Goal: Task Accomplishment & Management: Complete application form

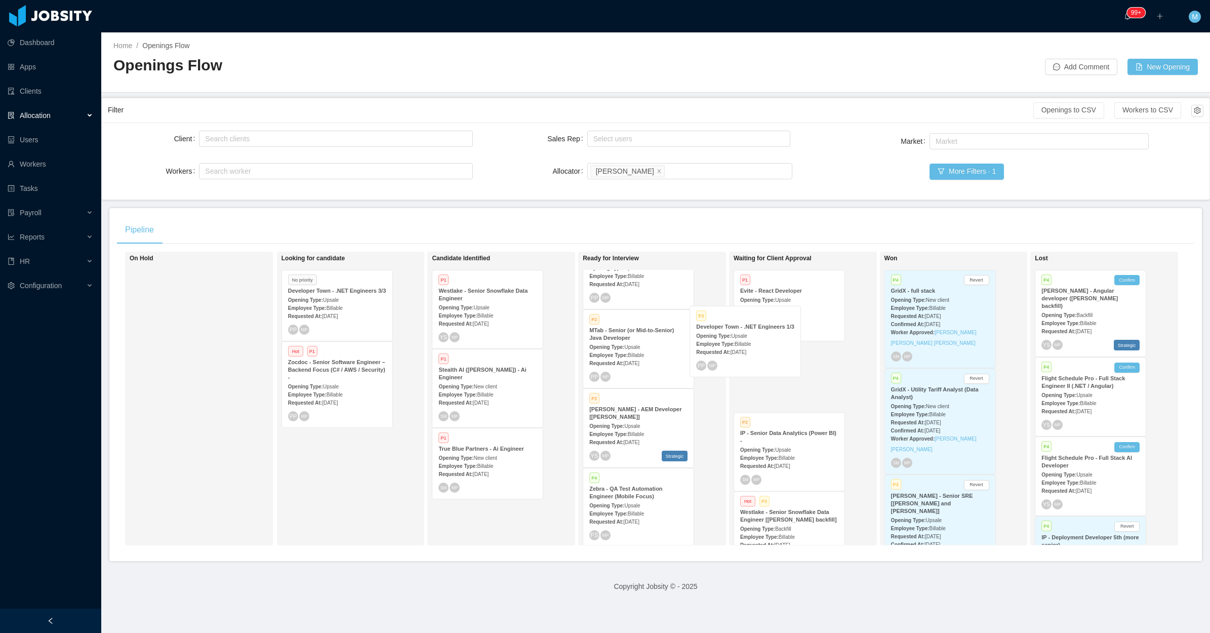
scroll to position [190, 14]
drag, startPoint x: 605, startPoint y: 351, endPoint x: 760, endPoint y: 312, distance: 159.2
click at [760, 312] on div "On Hold Looking for candidate No priority Developer Town - .NET Engineers 3/3 O…" at bounding box center [656, 403] width 1078 height 302
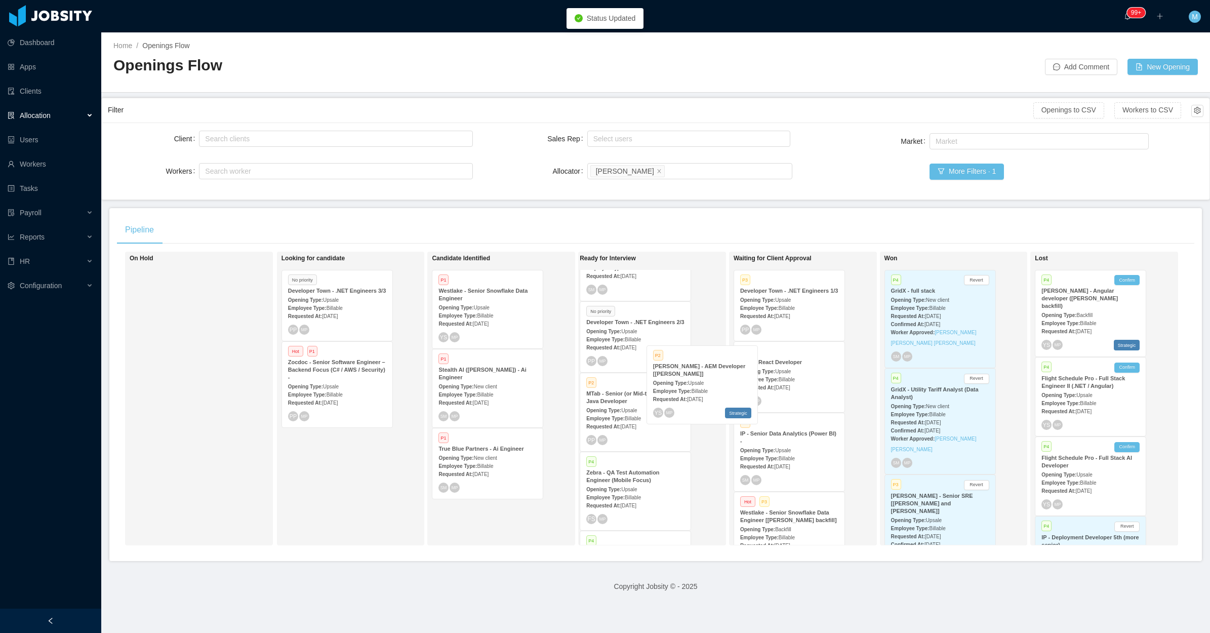
scroll to position [127, 14]
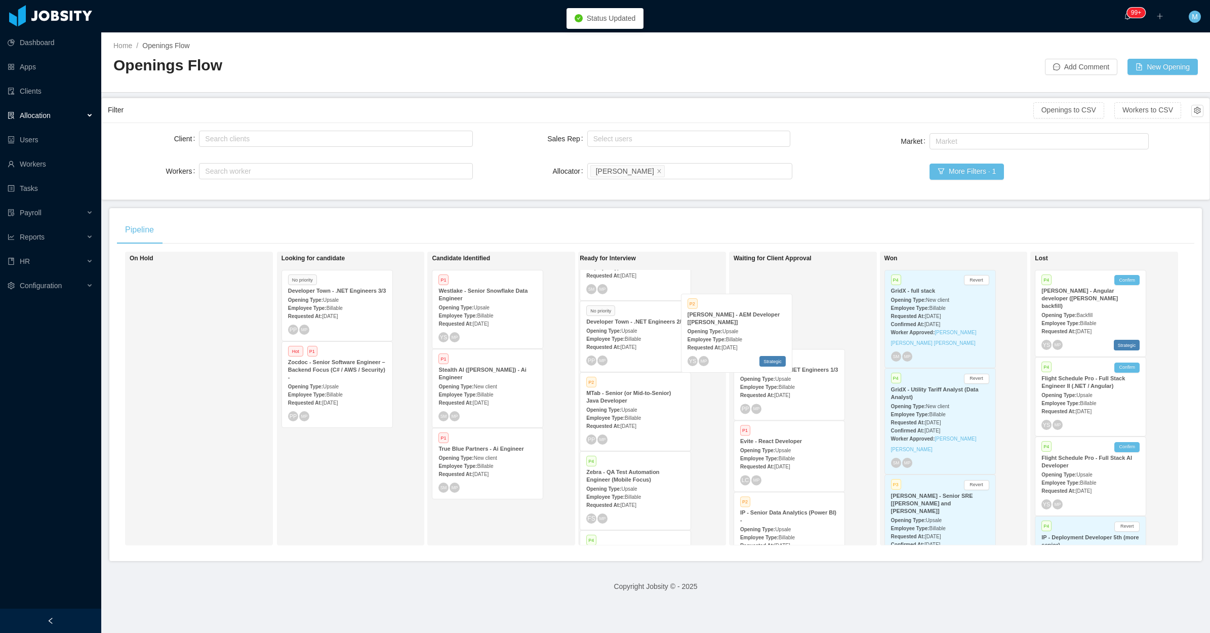
drag, startPoint x: 685, startPoint y: 429, endPoint x: 759, endPoint y: 322, distance: 129.7
click at [759, 322] on div "On Hold Looking for candidate No priority Developer Town - .NET Engineers 3/3 O…" at bounding box center [656, 403] width 1078 height 302
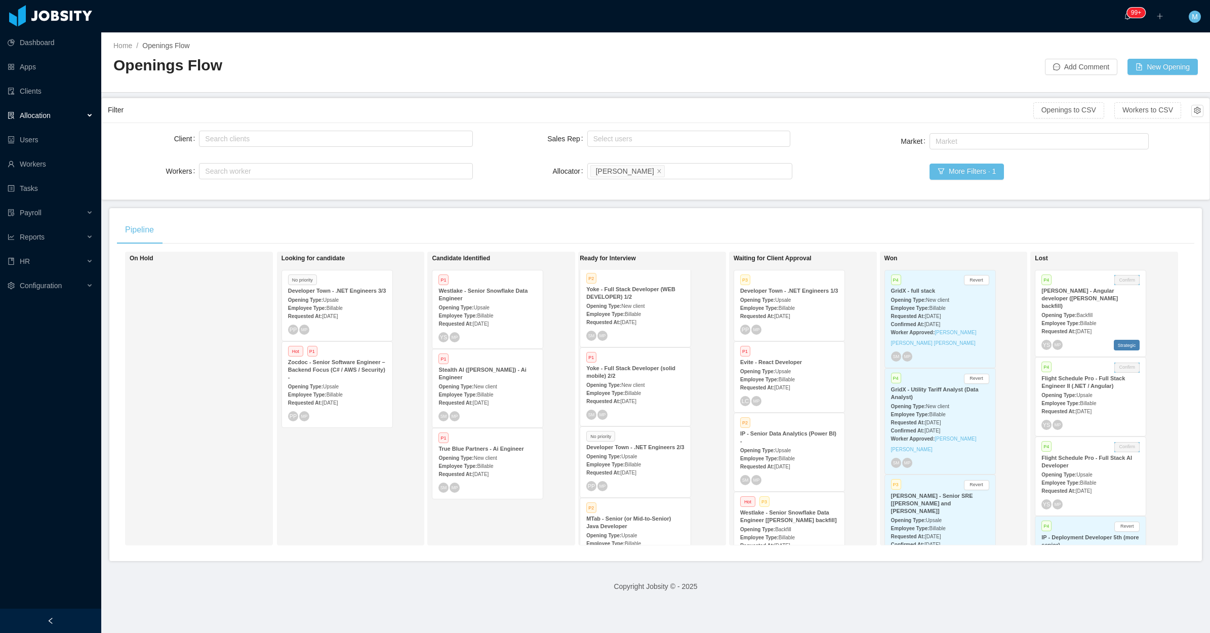
scroll to position [0, 14]
drag, startPoint x: 626, startPoint y: 448, endPoint x: 764, endPoint y: 286, distance: 212.4
click at [764, 286] on div "On Hold Looking for candidate No priority Developer Town - .NET Engineers 3/3 O…" at bounding box center [656, 403] width 1078 height 302
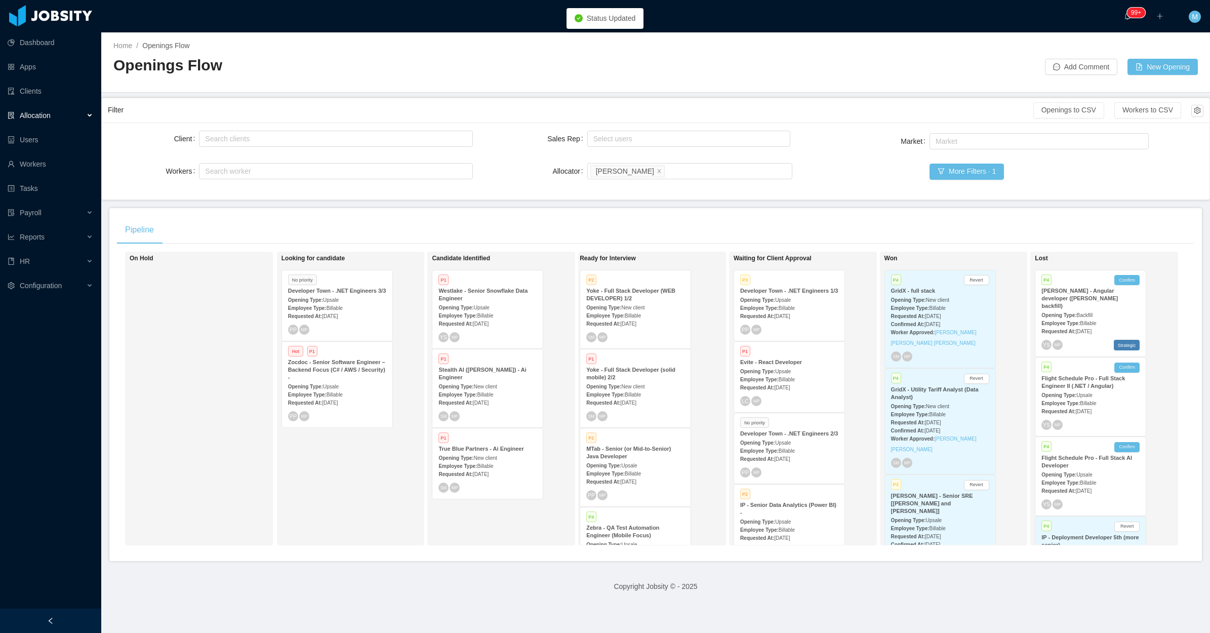
click at [780, 303] on div "Employee Type: Billable" at bounding box center [789, 307] width 98 height 11
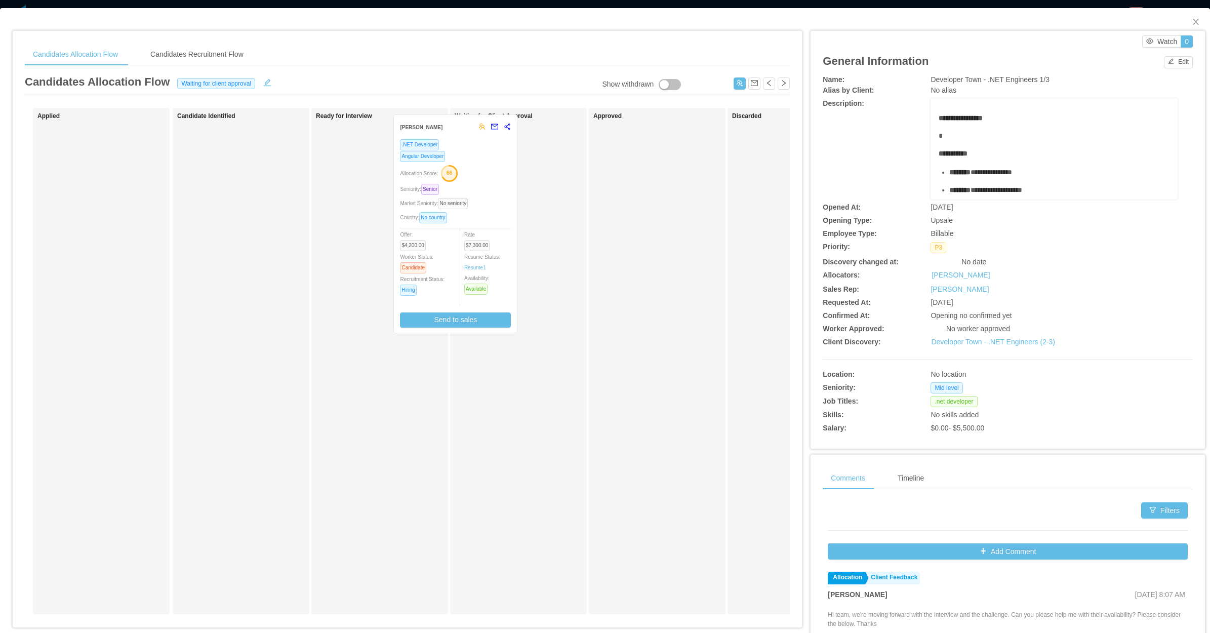
drag, startPoint x: 421, startPoint y: 226, endPoint x: 504, endPoint y: 211, distance: 84.4
click at [499, 214] on div "Applied Candidate Identified Ready for Interview [PERSON_NAME] .NET Developer A…" at bounding box center [407, 365] width 765 height 515
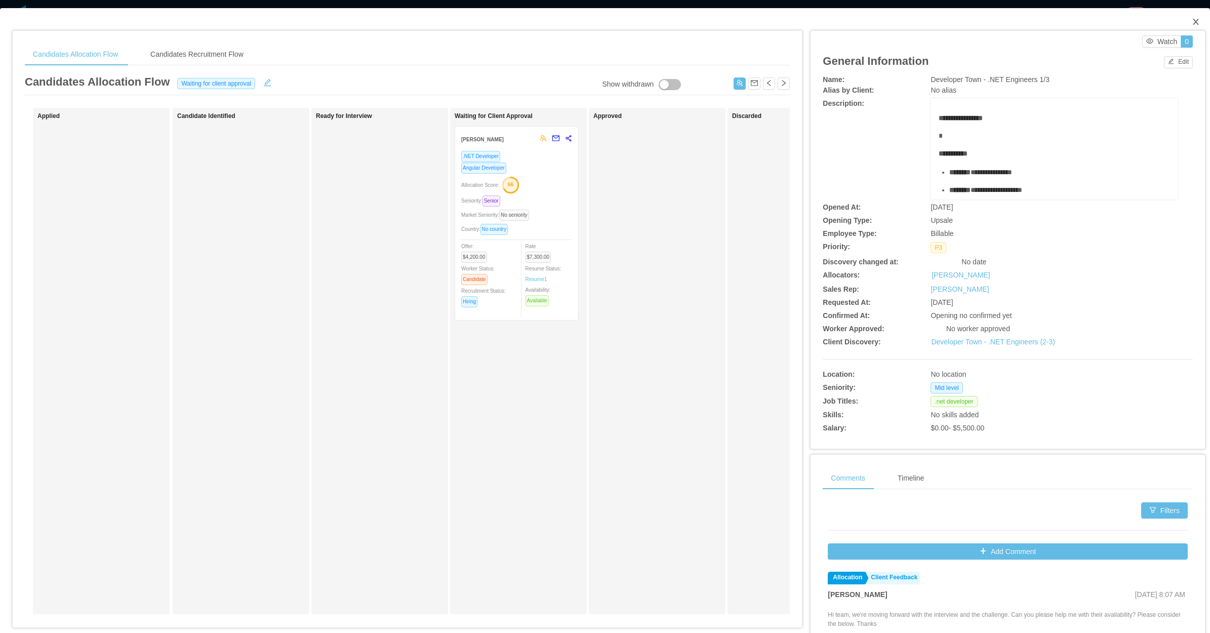
click at [1192, 19] on icon "icon: close" at bounding box center [1196, 22] width 8 height 8
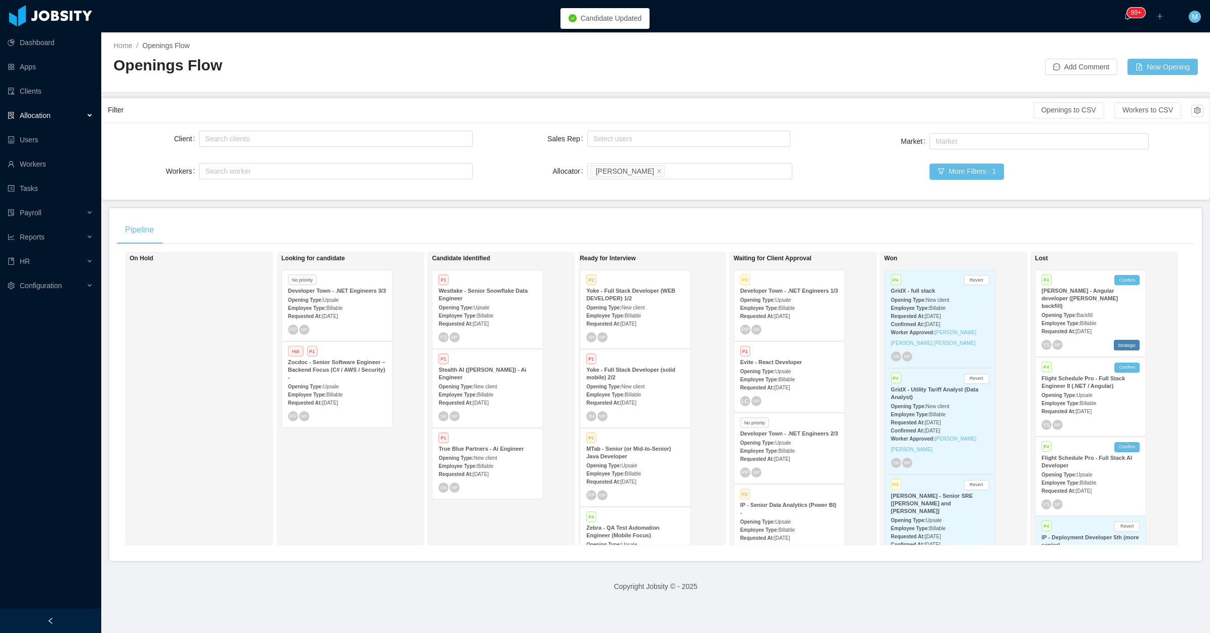
click at [1184, 16] on div "M" at bounding box center [1195, 16] width 32 height 32
click at [803, 469] on div "PP MP" at bounding box center [789, 472] width 98 height 10
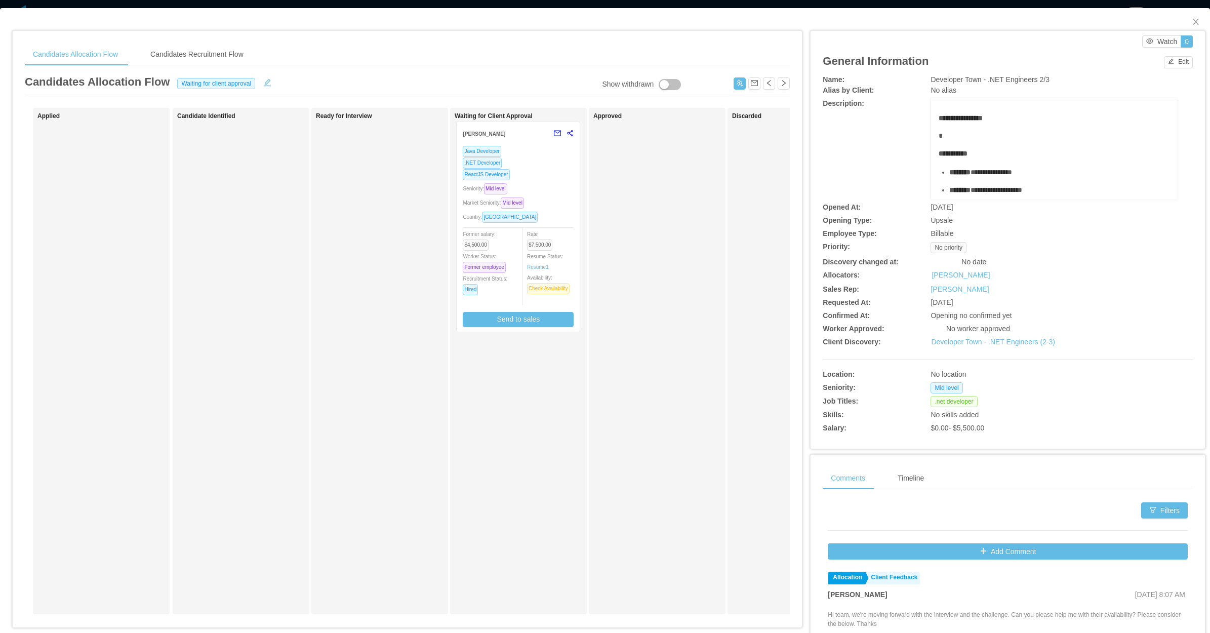
drag, startPoint x: 410, startPoint y: 255, endPoint x: 551, endPoint y: 249, distance: 140.4
click at [551, 249] on div "Applied Candidate Identified Ready for Interview [PERSON_NAME] .NET Developer R…" at bounding box center [407, 365] width 765 height 515
click at [707, 218] on div "Approved" at bounding box center [665, 360] width 142 height 497
click at [1192, 19] on icon "icon: close" at bounding box center [1196, 22] width 8 height 8
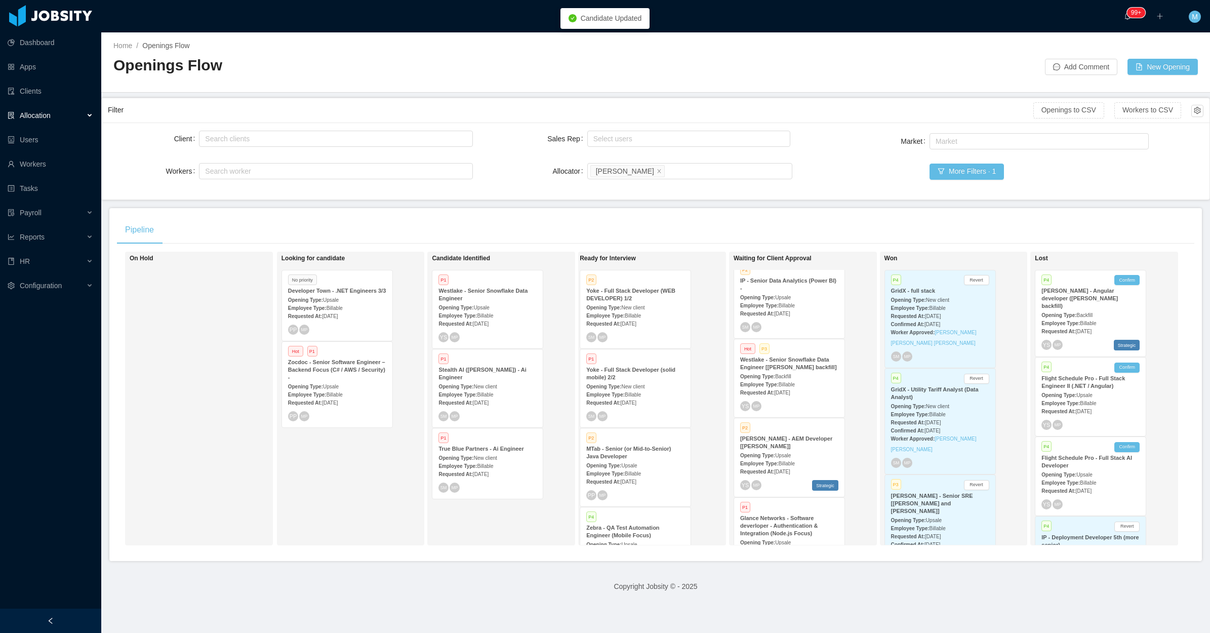
scroll to position [253, 0]
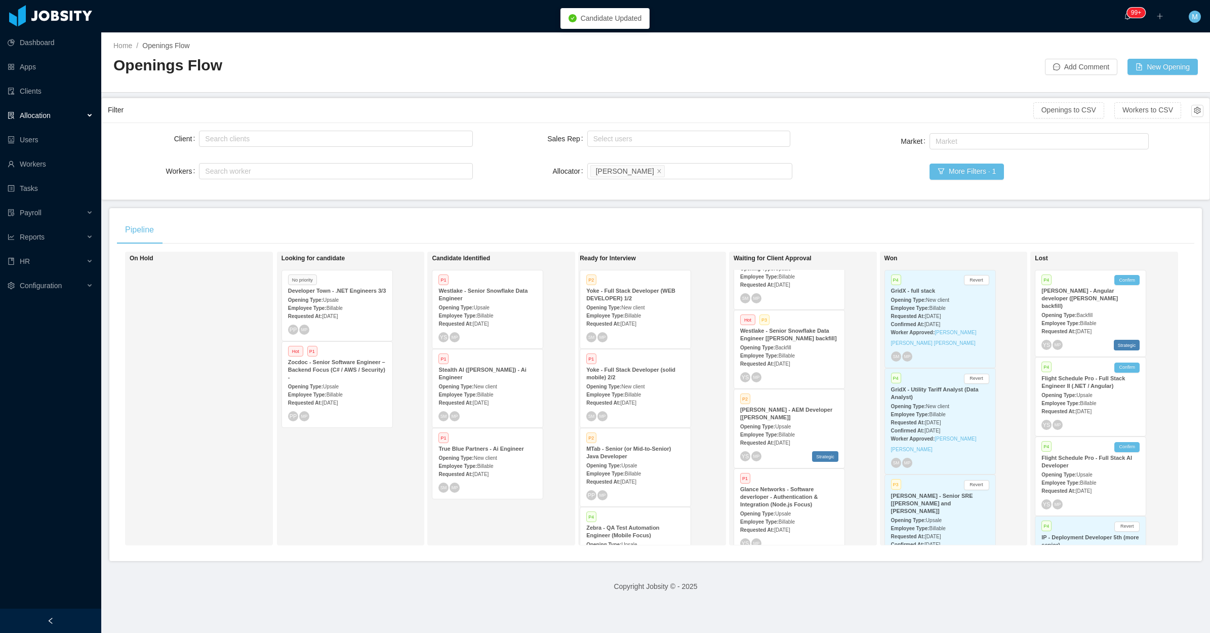
click at [797, 421] on div "Opening Type: Upsale" at bounding box center [789, 426] width 98 height 11
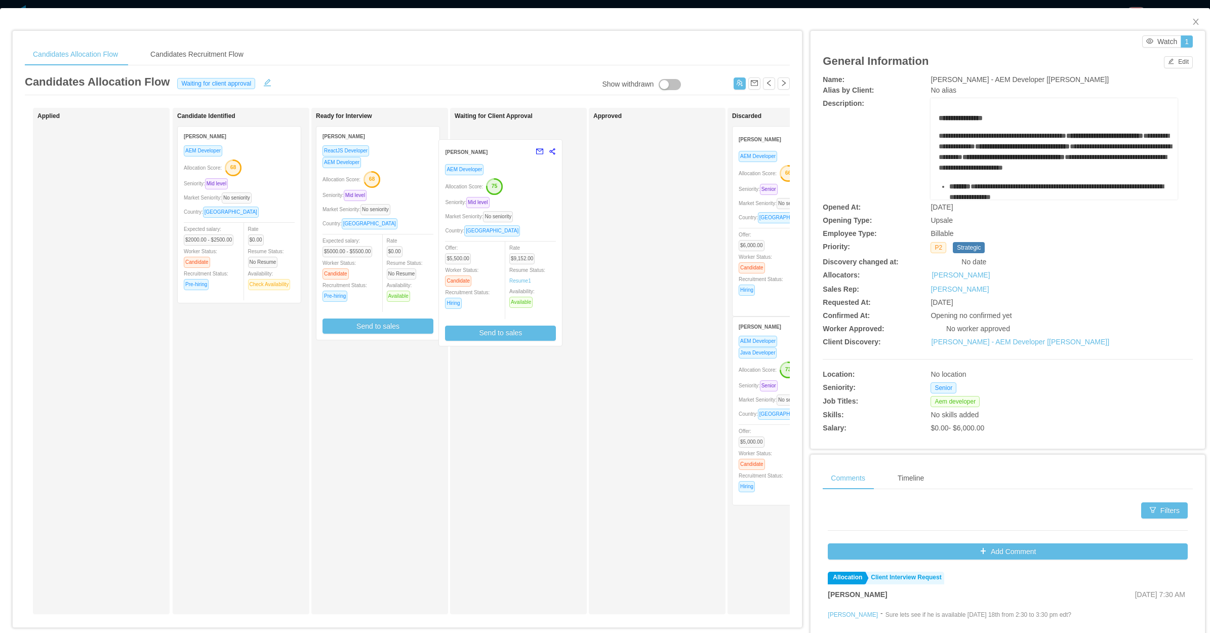
drag, startPoint x: 403, startPoint y: 437, endPoint x: 525, endPoint y: 236, distance: 235.5
click at [525, 236] on div "Applied Candidate Identified [PERSON_NAME] AEM Developer Allocation Score: 68 S…" at bounding box center [407, 365] width 765 height 515
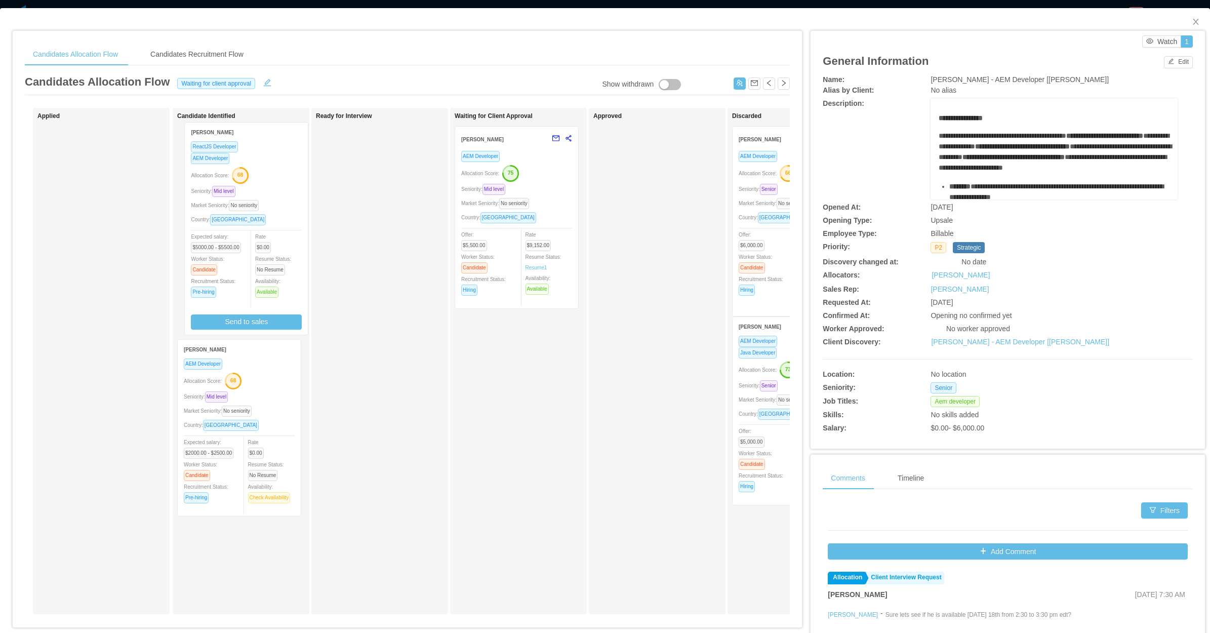
drag, startPoint x: 300, startPoint y: 183, endPoint x: 257, endPoint y: 179, distance: 43.3
click at [257, 179] on div "Applied Candidate Identified [PERSON_NAME] AEM Developer Allocation Score: 68 S…" at bounding box center [407, 365] width 765 height 515
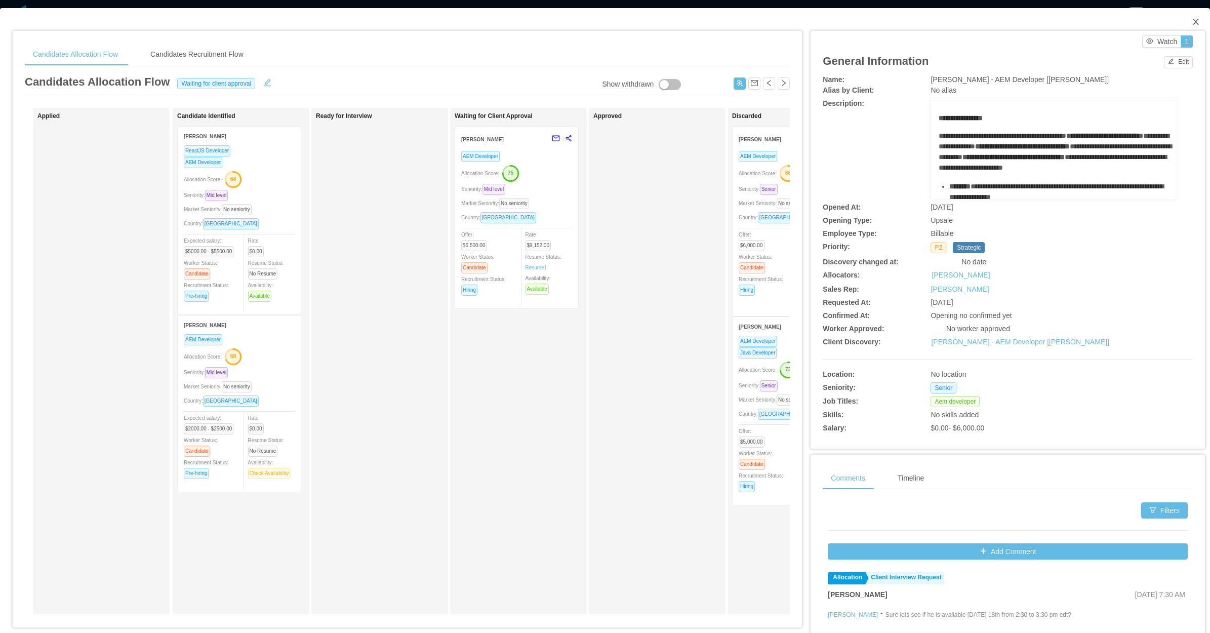
click at [1192, 21] on icon "icon: close" at bounding box center [1196, 22] width 8 height 8
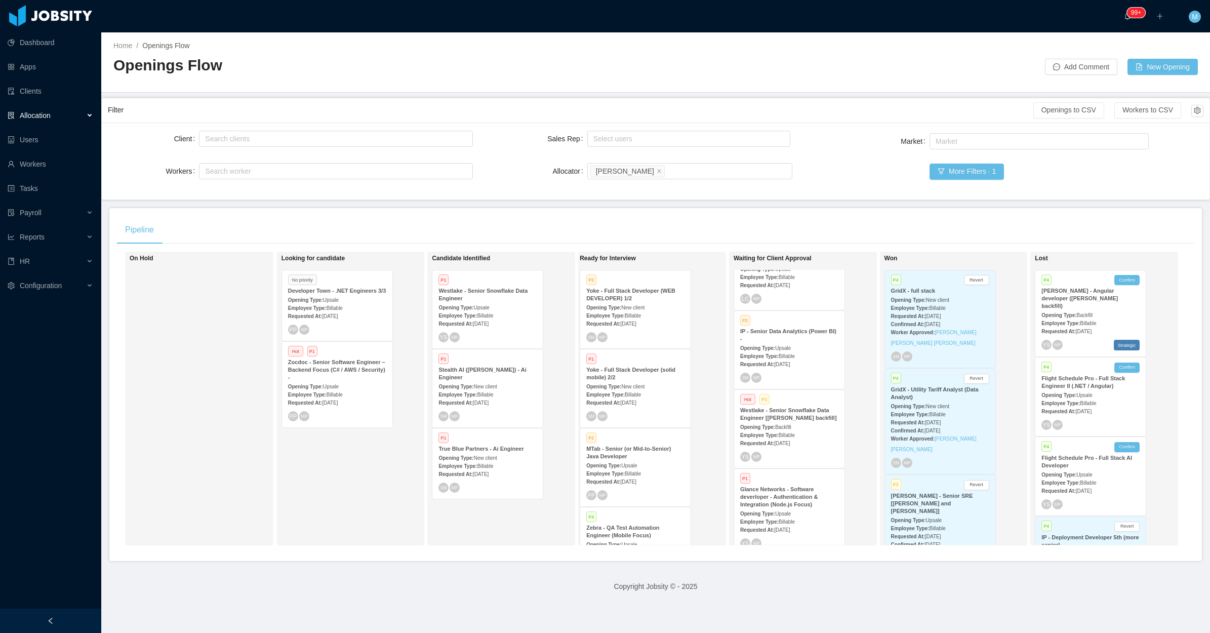
click at [609, 397] on div "Requested At: [DATE]" at bounding box center [635, 402] width 98 height 11
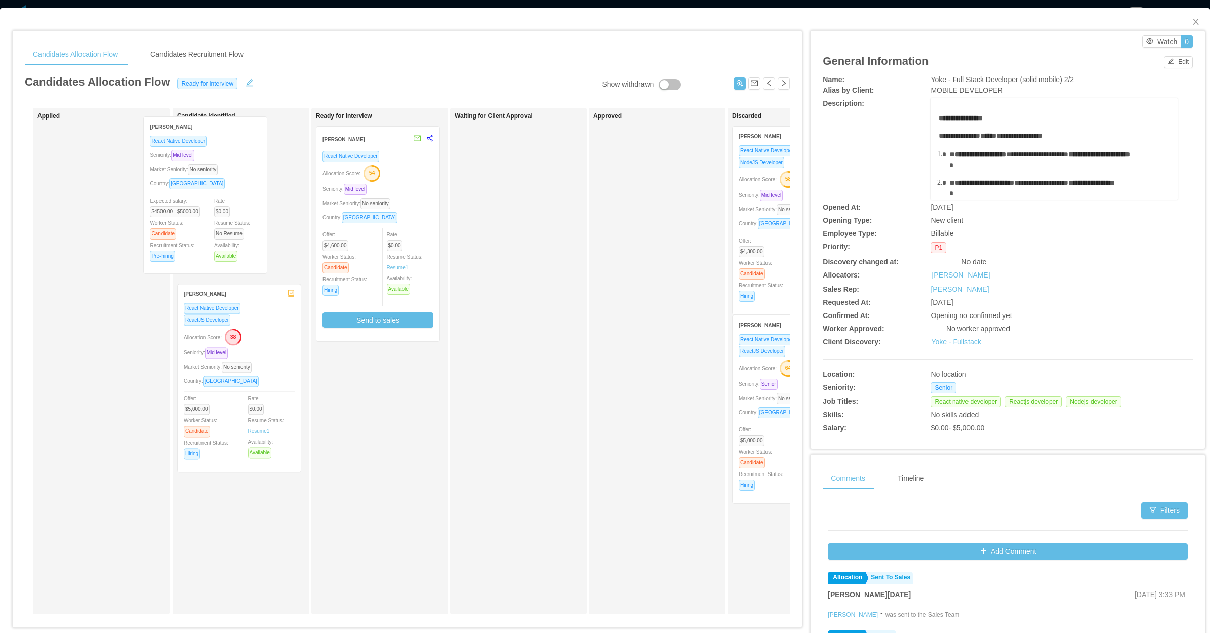
drag, startPoint x: 112, startPoint y: 249, endPoint x: 218, endPoint y: 239, distance: 106.3
click at [218, 239] on div "Applied [PERSON_NAME] React Native Developer Seniority: Mid level Market Senior…" at bounding box center [407, 365] width 765 height 515
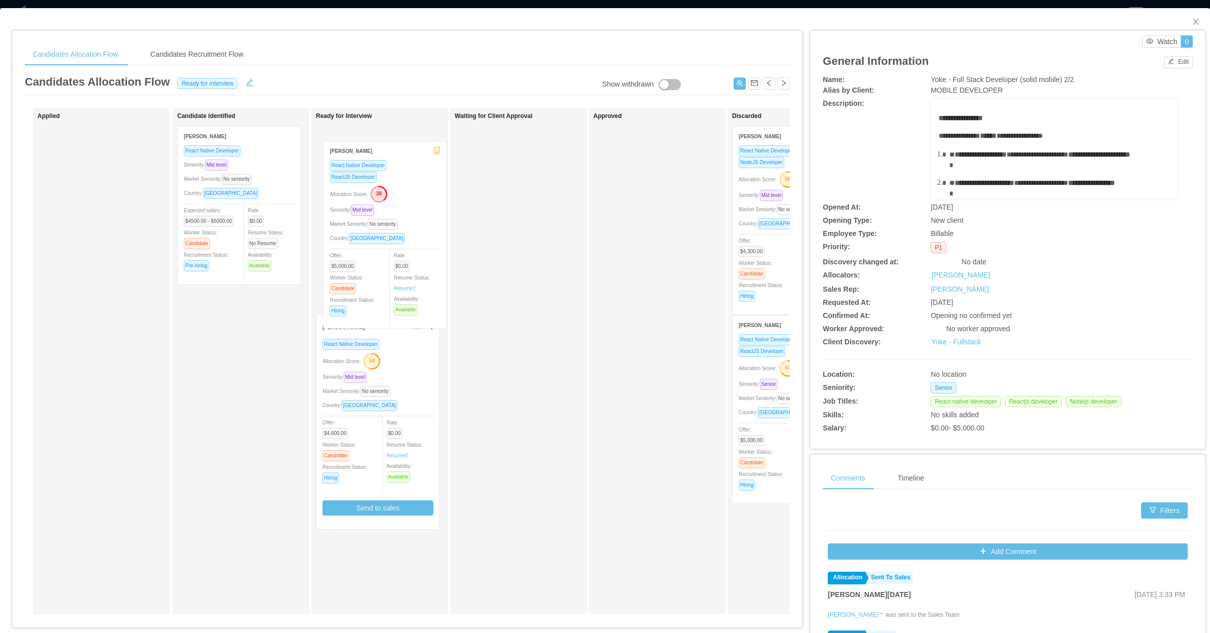
drag, startPoint x: 260, startPoint y: 397, endPoint x: 406, endPoint y: 253, distance: 204.5
click at [406, 253] on div "Applied Candidate Identified [PERSON_NAME] React Native Developer Seniority: Mi…" at bounding box center [407, 365] width 765 height 515
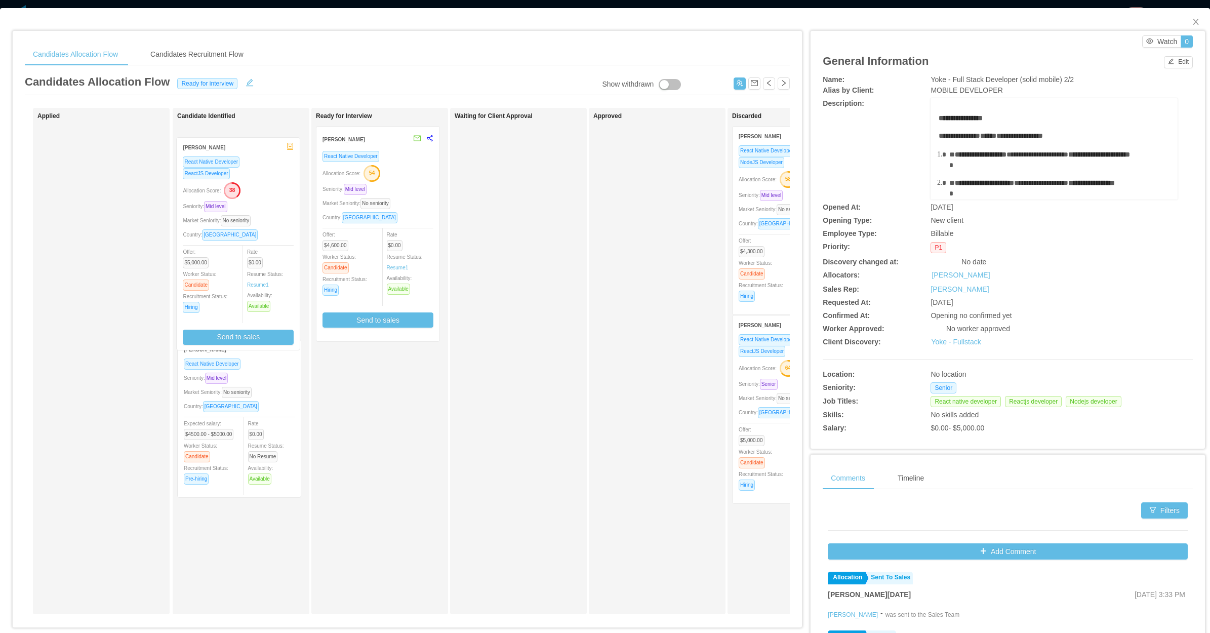
drag, startPoint x: 406, startPoint y: 203, endPoint x: 266, endPoint y: 213, distance: 140.2
click at [266, 213] on div "Applied Candidate Identified [PERSON_NAME] React Native Developer Seniority: Mi…" at bounding box center [407, 365] width 765 height 515
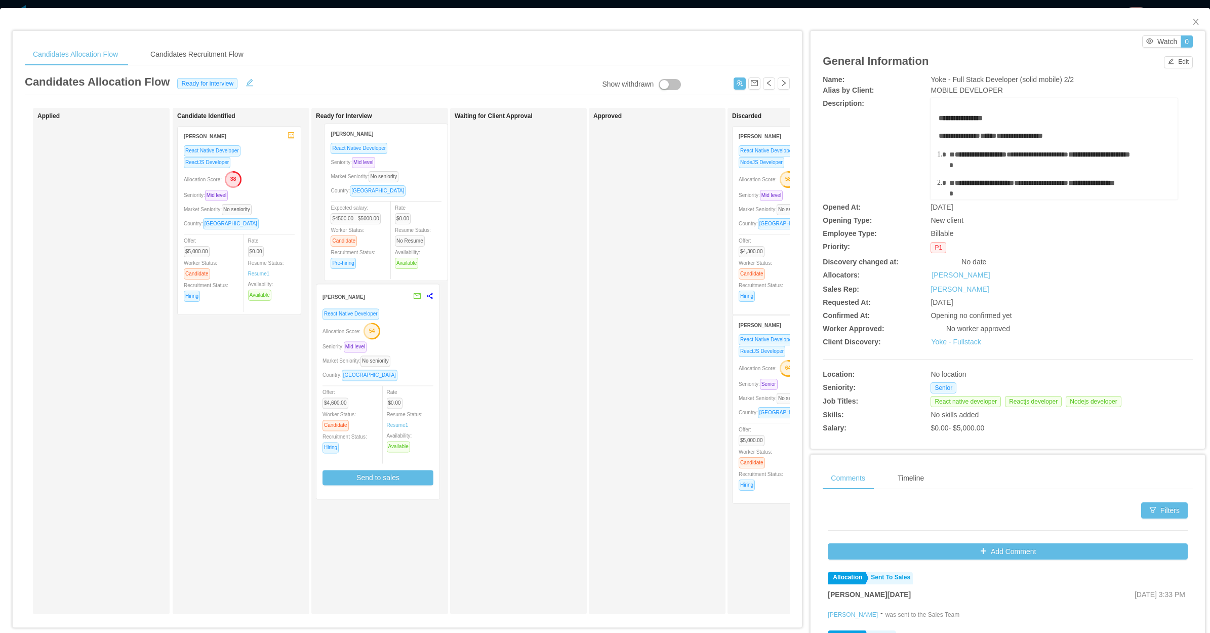
drag, startPoint x: 266, startPoint y: 218, endPoint x: 413, endPoint y: 215, distance: 146.9
click at [413, 215] on div "Applied Candidate Identified [PERSON_NAME] React Native Developer Seniority: Mi…" at bounding box center [407, 365] width 765 height 515
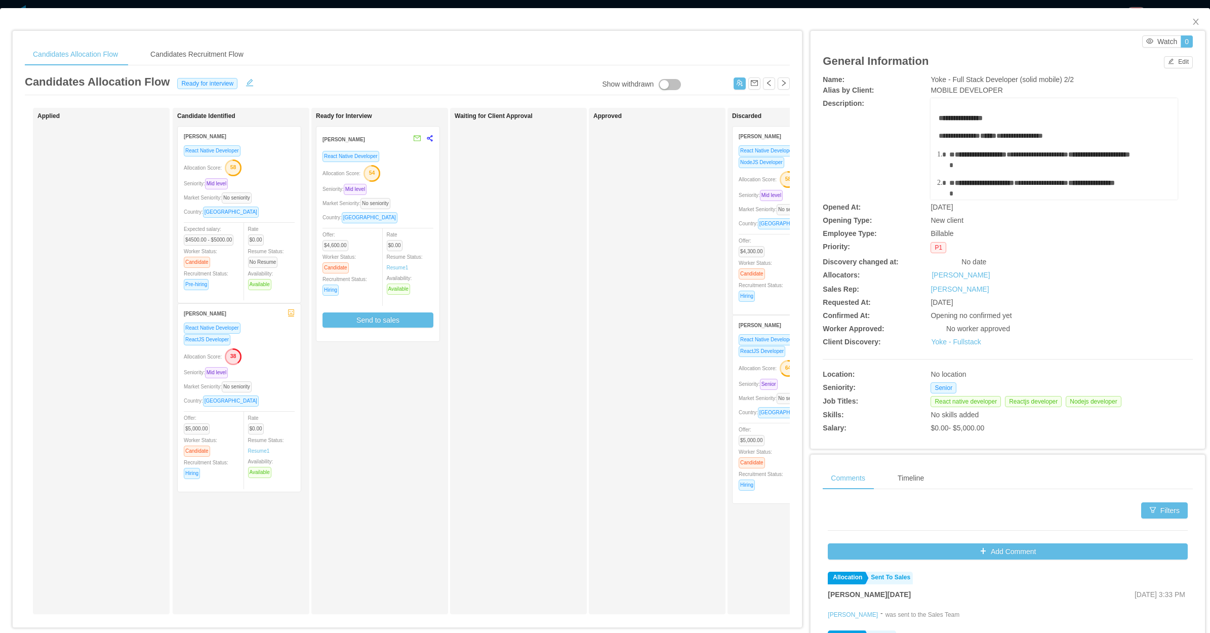
click at [671, 221] on div "Approved" at bounding box center [665, 360] width 142 height 497
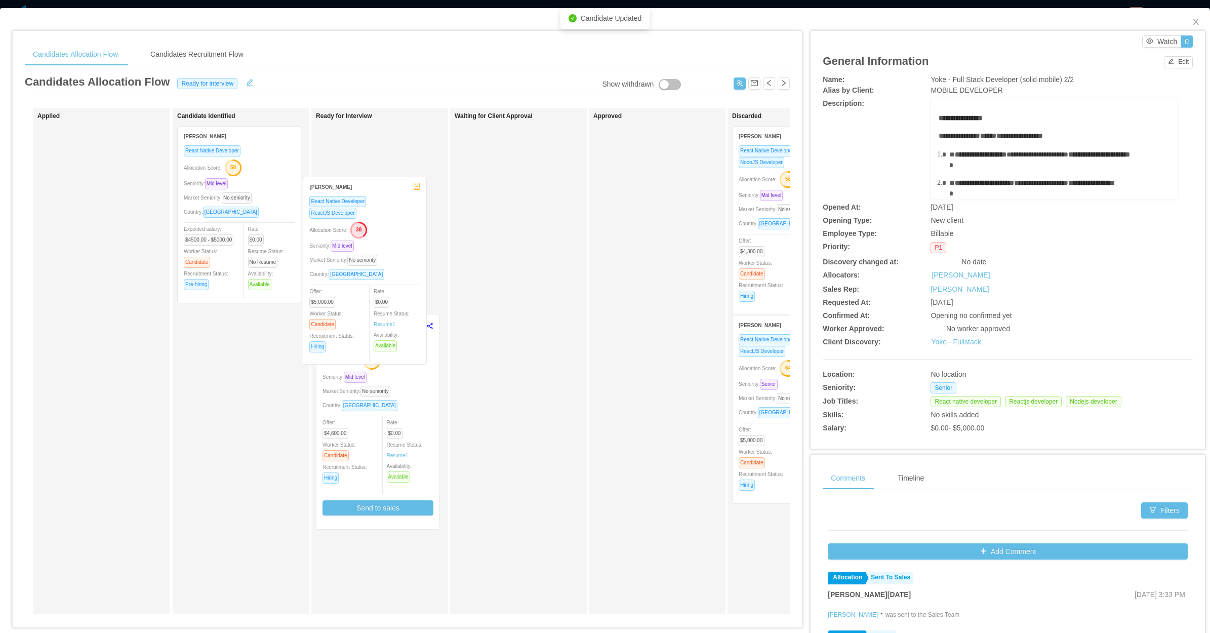
drag, startPoint x: 236, startPoint y: 366, endPoint x: 364, endPoint y: 234, distance: 183.4
click at [363, 237] on div "Applied Candidate Identified [PERSON_NAME] React Native Developer Allocation Sc…" at bounding box center [407, 365] width 765 height 515
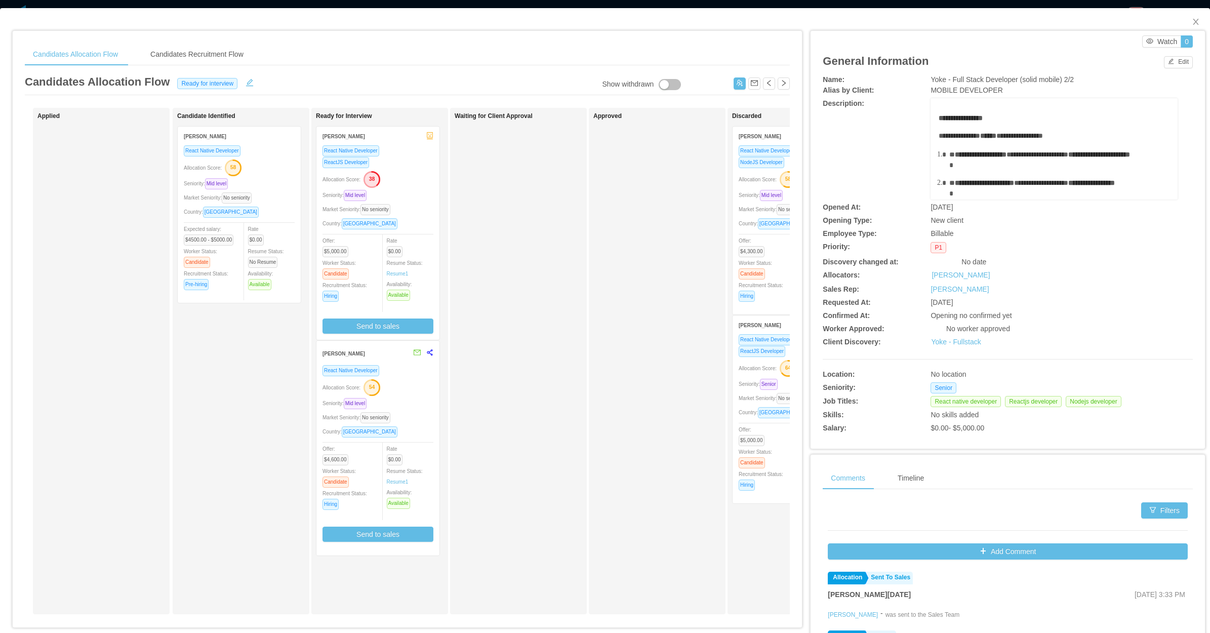
click at [428, 214] on div "Market Seniority: No seniority" at bounding box center [378, 210] width 111 height 12
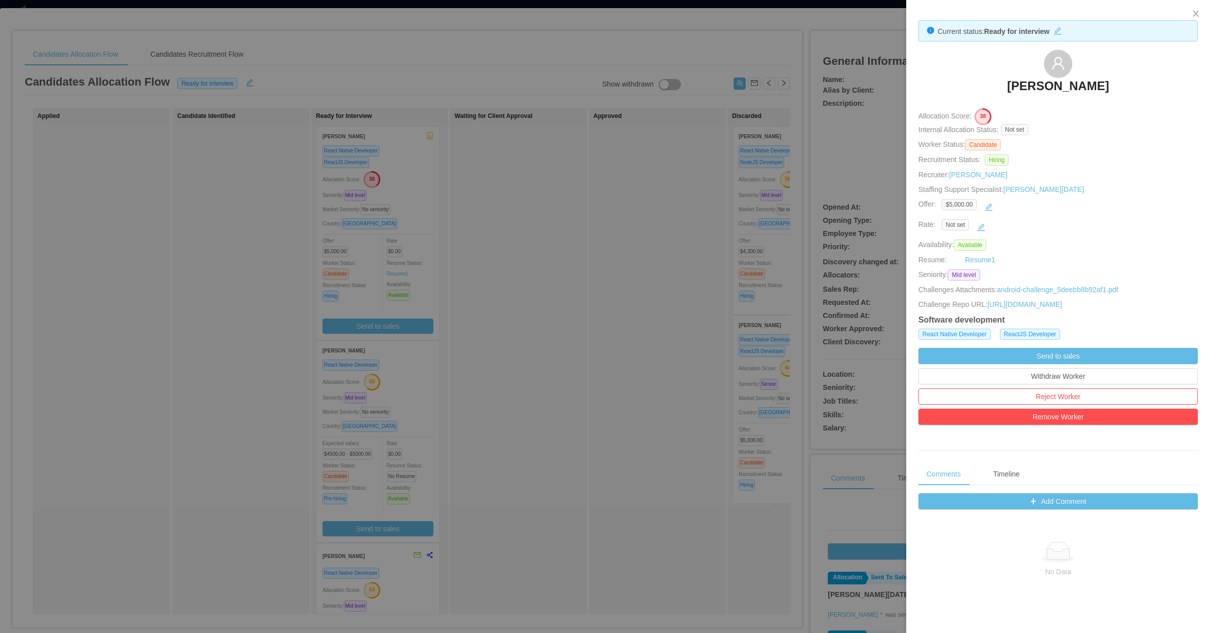
click at [512, 367] on div at bounding box center [605, 316] width 1210 height 633
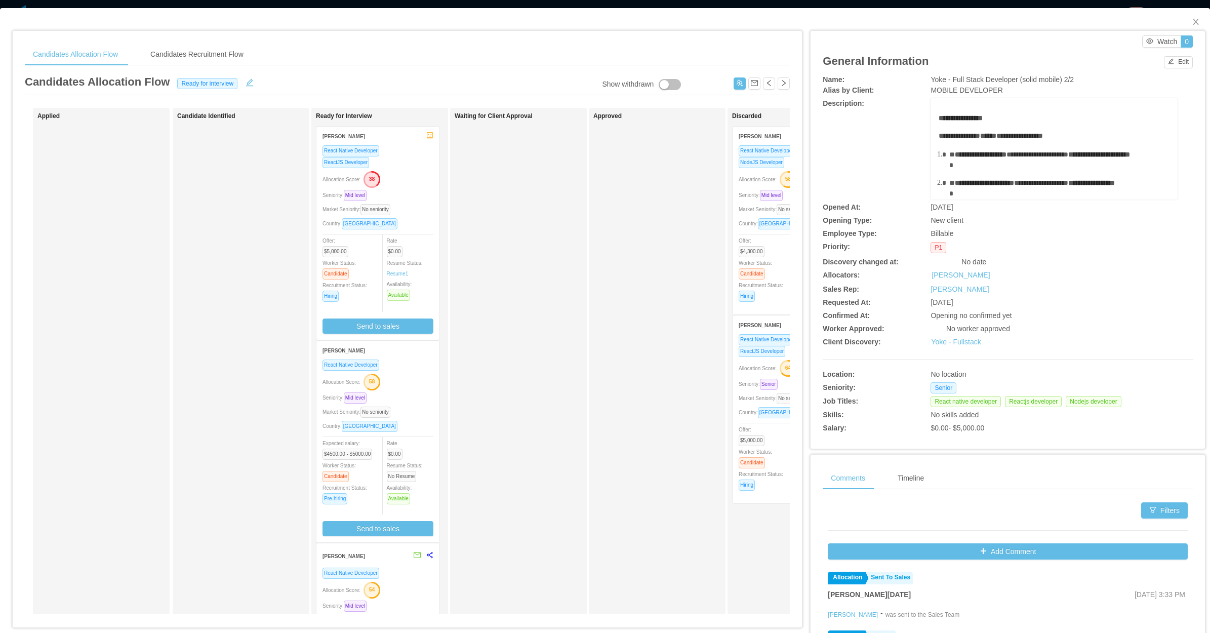
click at [433, 206] on div "Market Seniority: No seniority" at bounding box center [378, 210] width 111 height 12
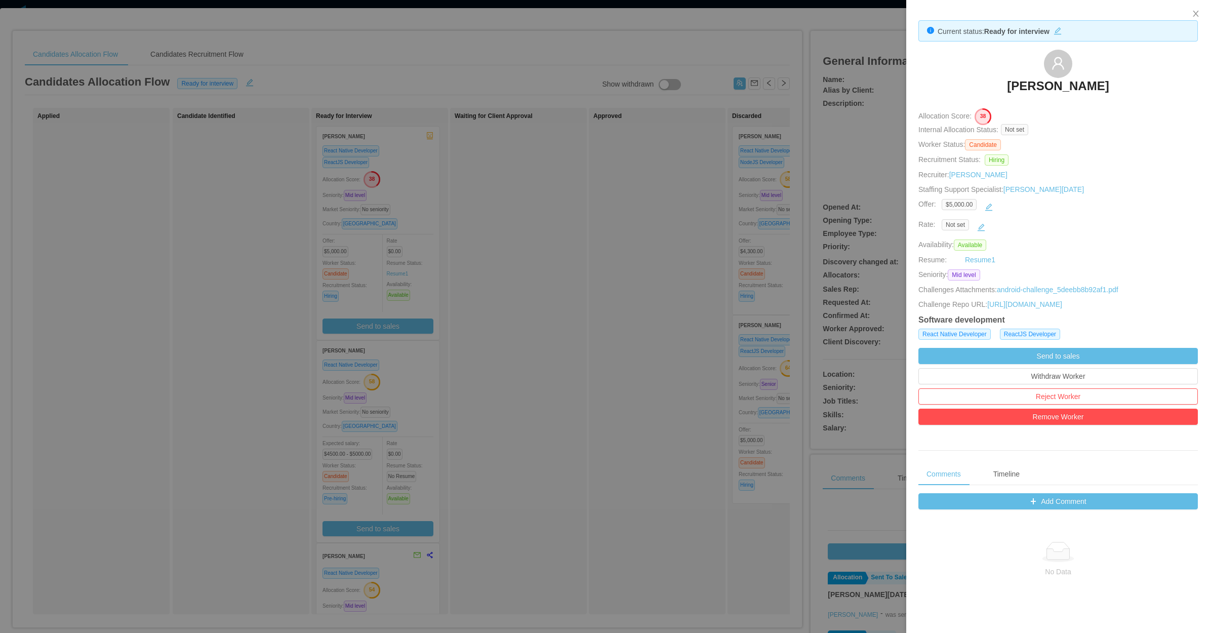
drag, startPoint x: 1044, startPoint y: 87, endPoint x: 763, endPoint y: 121, distance: 283.1
click at [677, 148] on div at bounding box center [605, 316] width 1210 height 633
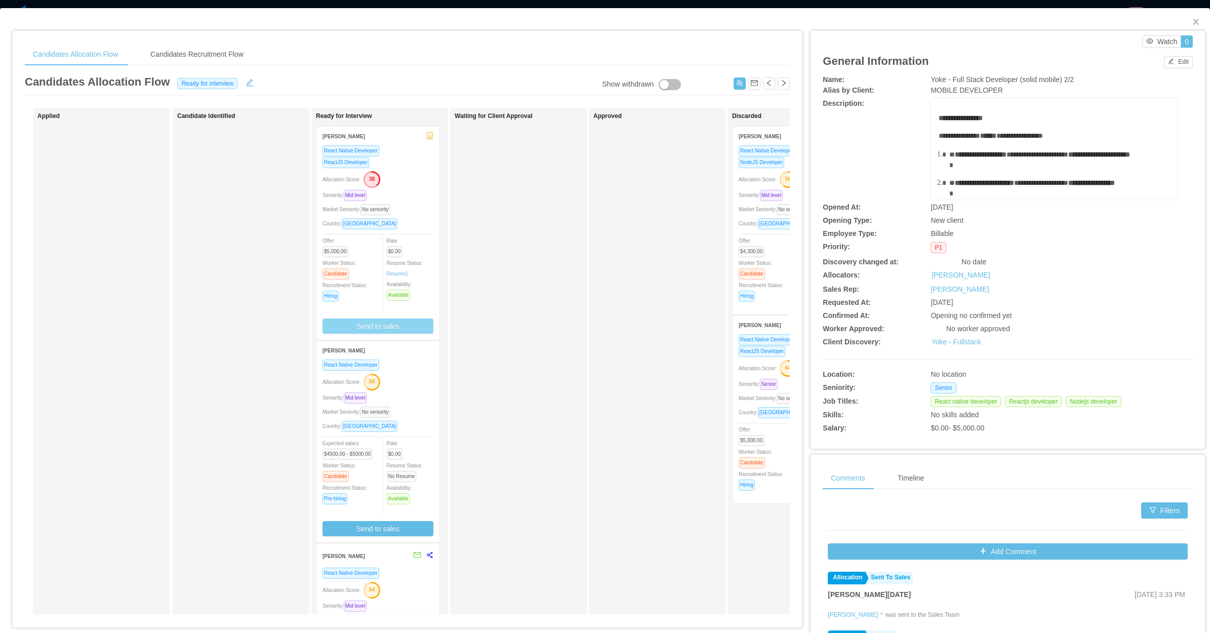
click at [411, 322] on button "Send to sales" at bounding box center [378, 326] width 111 height 15
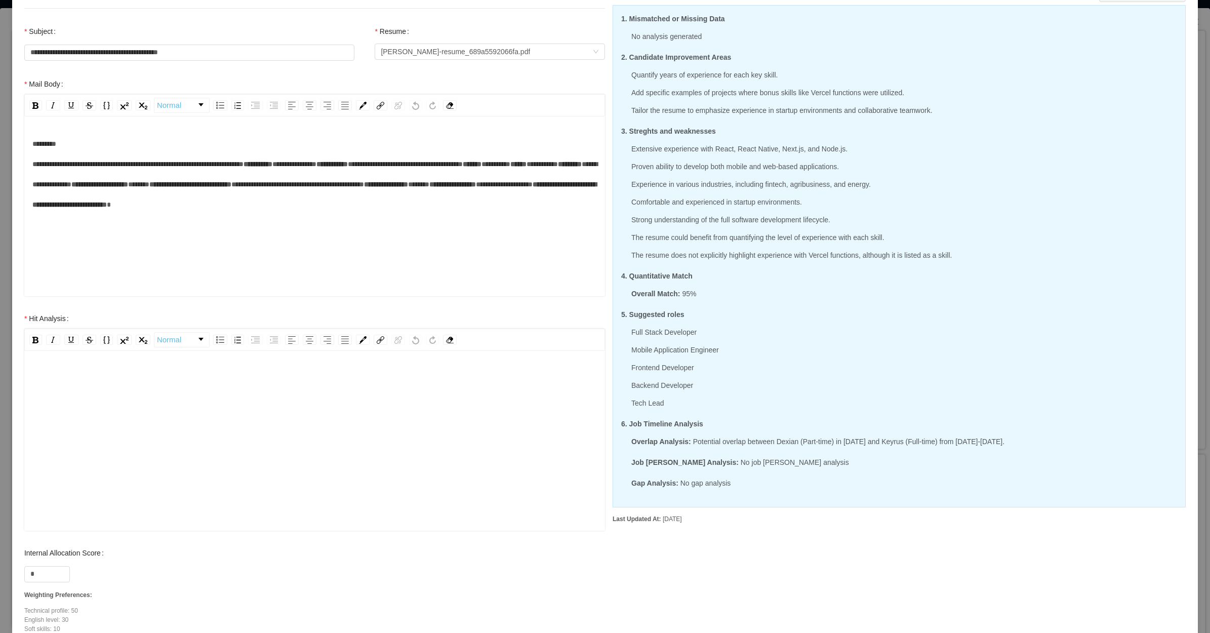
scroll to position [127, 0]
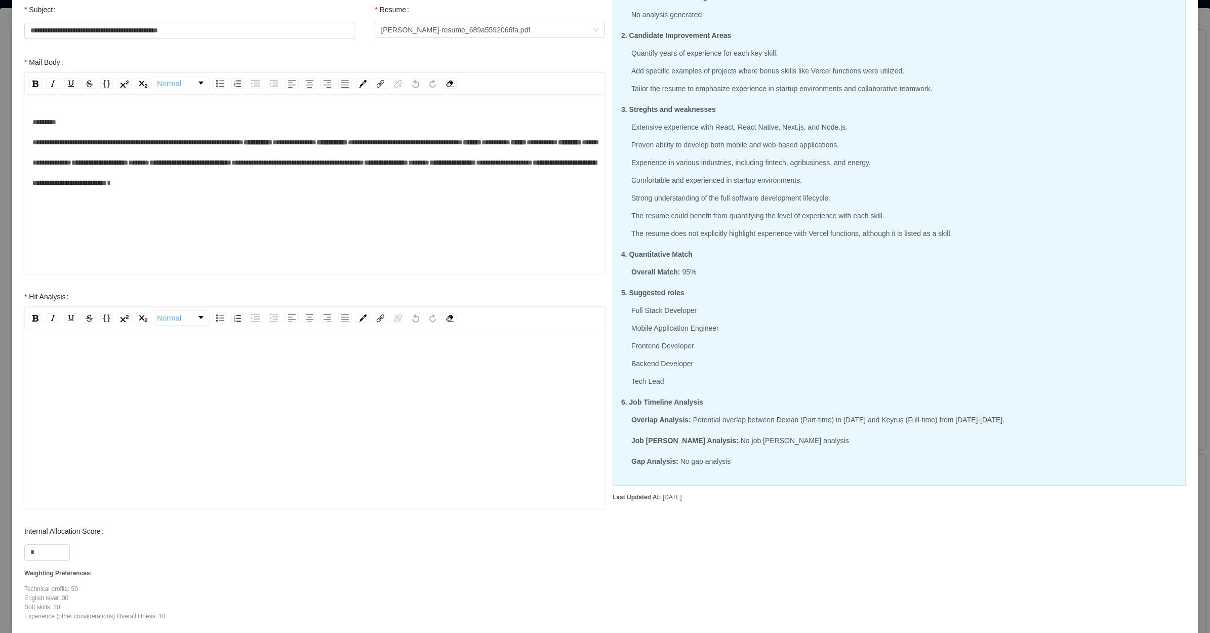
click at [357, 401] on div "rdw-editor" at bounding box center [314, 434] width 565 height 177
drag, startPoint x: 50, startPoint y: 557, endPoint x: 27, endPoint y: 558, distance: 22.8
click at [27, 558] on input "*" at bounding box center [47, 552] width 45 height 15
type input "**"
click at [52, 358] on div "**" at bounding box center [314, 356] width 565 height 20
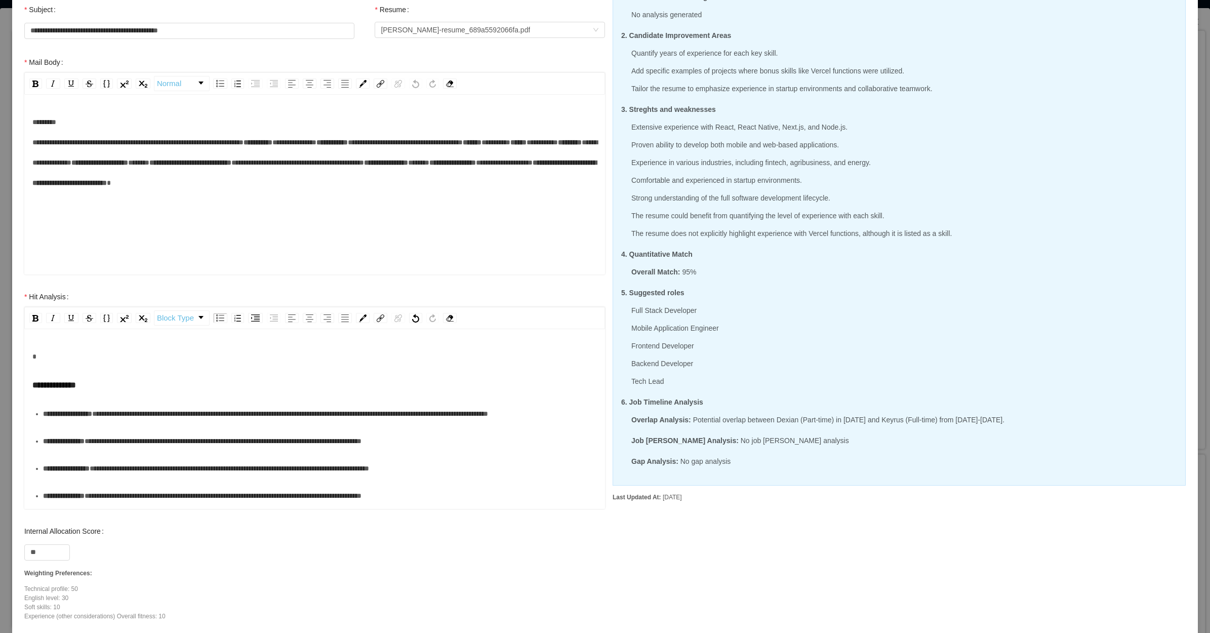
click at [102, 363] on div "rdw-editor" at bounding box center [314, 356] width 565 height 20
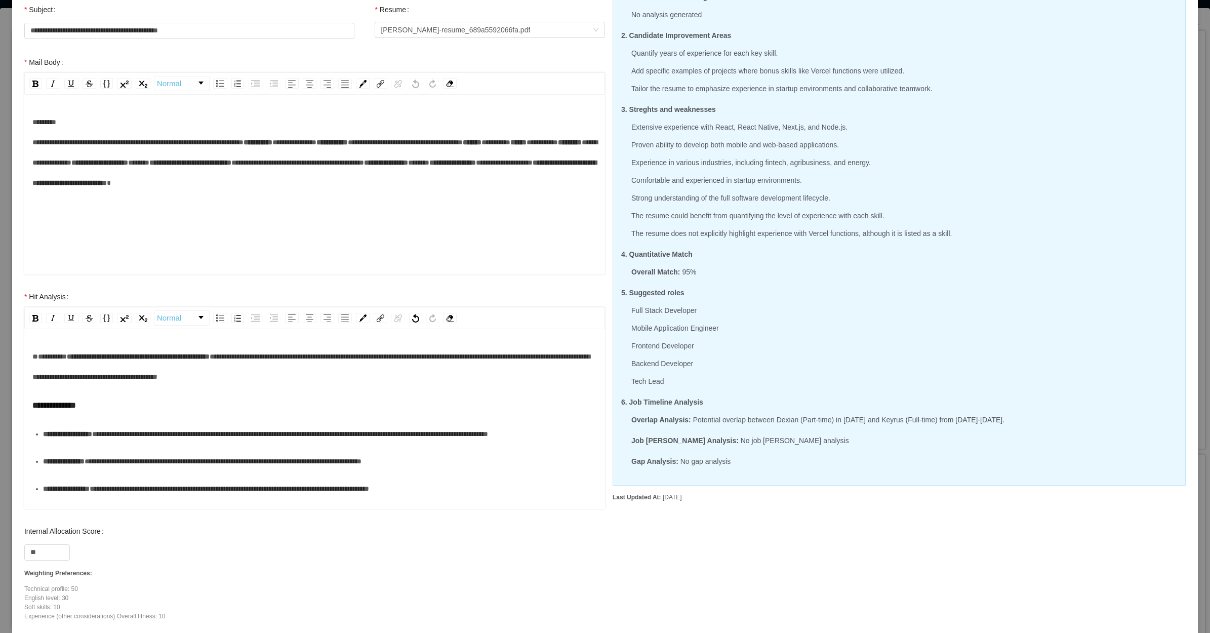
click at [81, 355] on span "**********" at bounding box center [138, 356] width 143 height 7
click at [292, 357] on span "**********" at bounding box center [312, 366] width 560 height 27
click at [297, 358] on span "**********" at bounding box center [312, 366] width 560 height 27
click at [370, 376] on div "**********" at bounding box center [314, 366] width 565 height 41
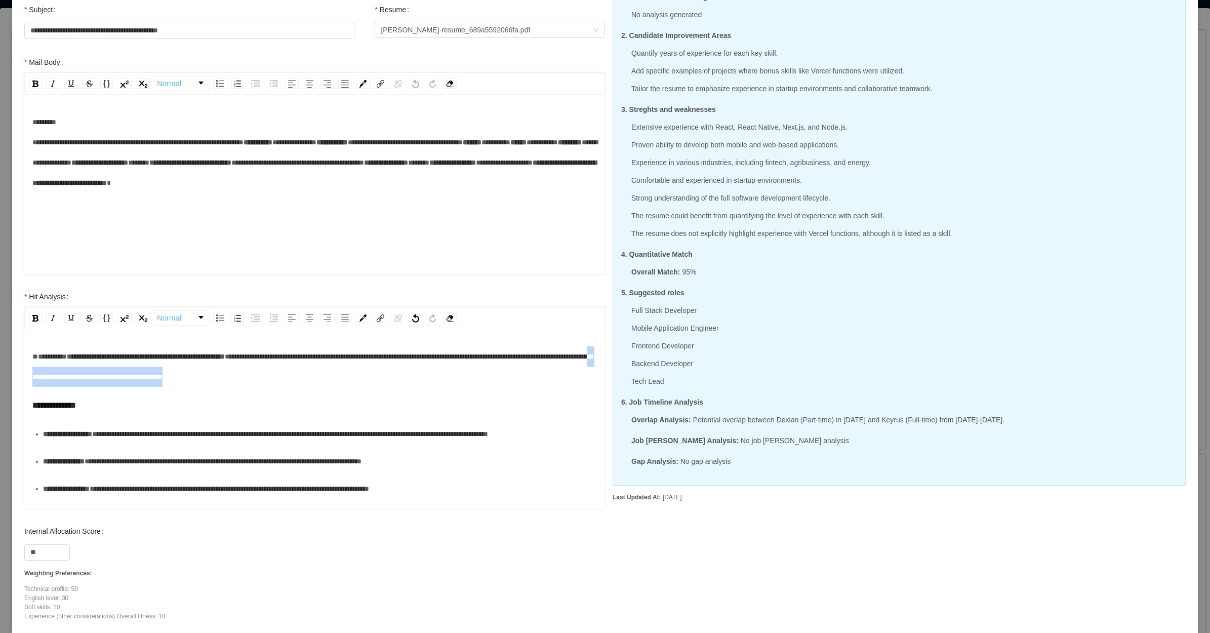
drag, startPoint x: 368, startPoint y: 380, endPoint x: 197, endPoint y: 375, distance: 171.3
click at [196, 375] on div "**********" at bounding box center [314, 366] width 565 height 41
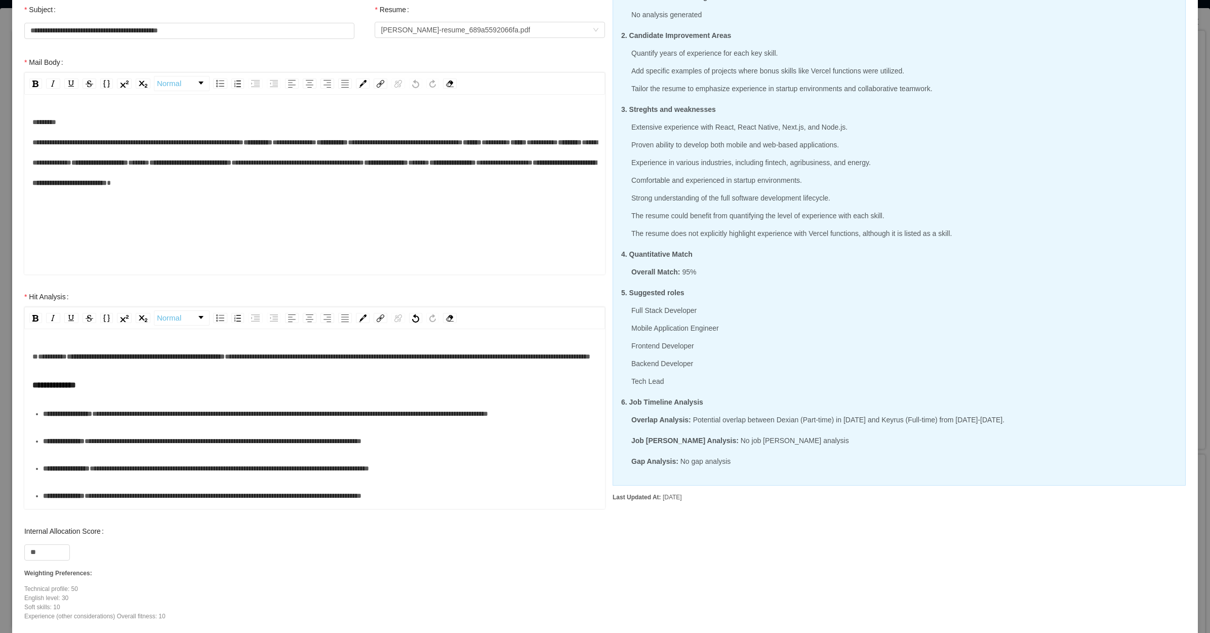
click at [123, 469] on ul "**********" at bounding box center [314, 469] width 565 height 130
click at [144, 424] on div "**********" at bounding box center [320, 414] width 555 height 20
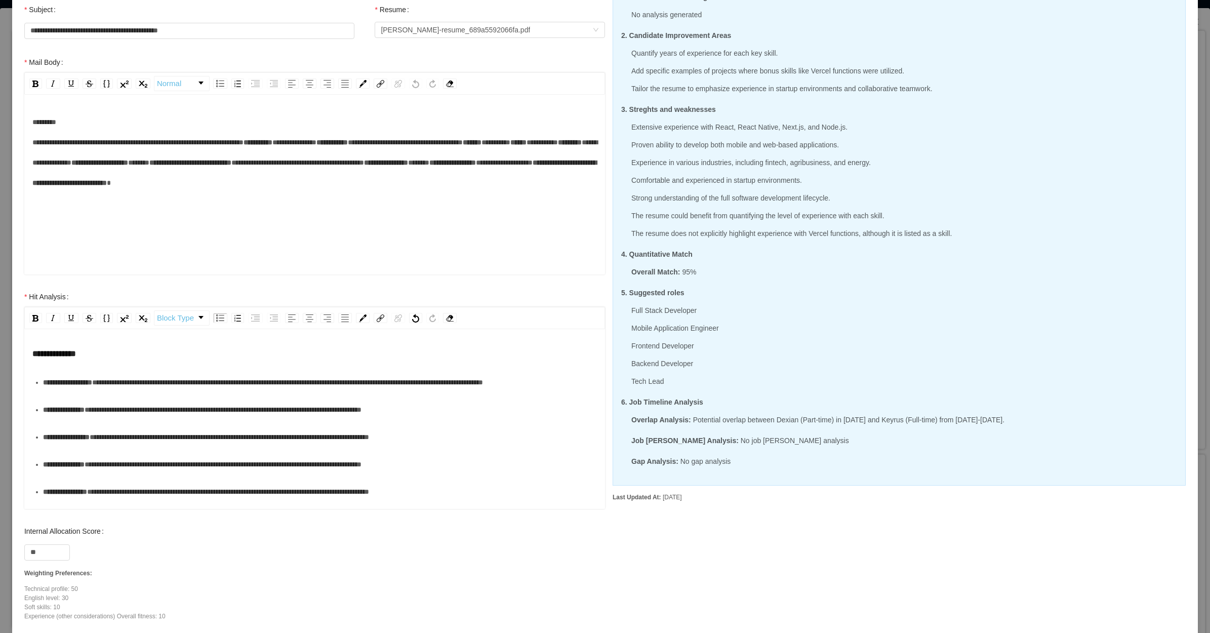
scroll to position [63, 0]
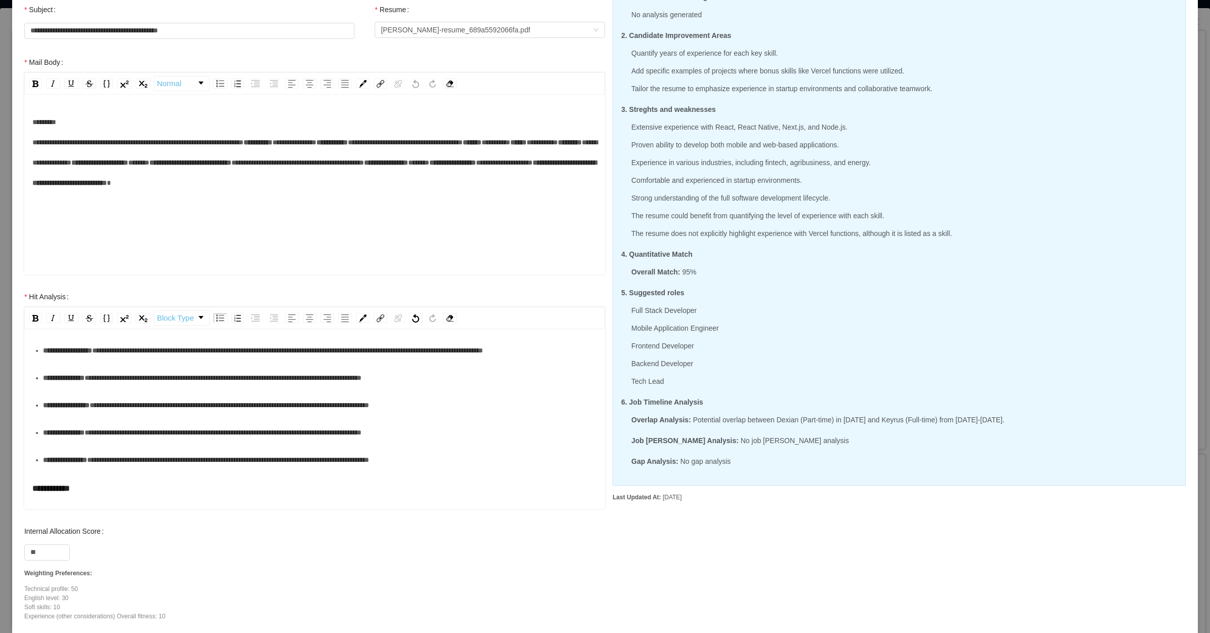
click at [182, 388] on div "**********" at bounding box center [320, 378] width 555 height 20
click at [137, 415] on div "**********" at bounding box center [320, 405] width 555 height 20
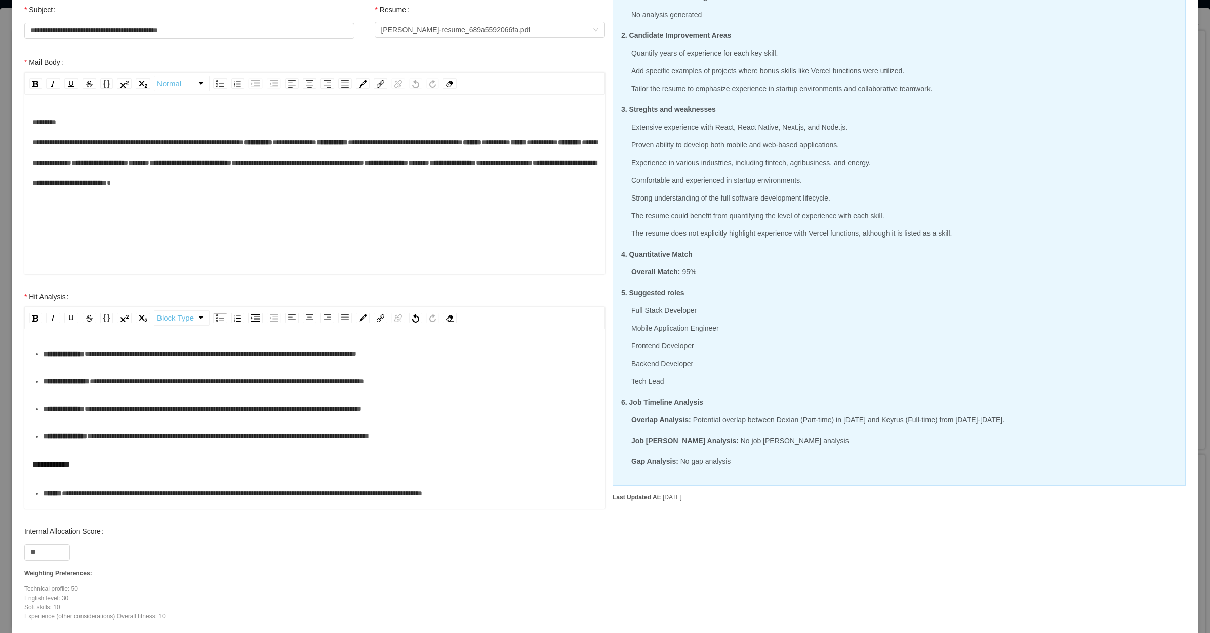
scroll to position [127, 0]
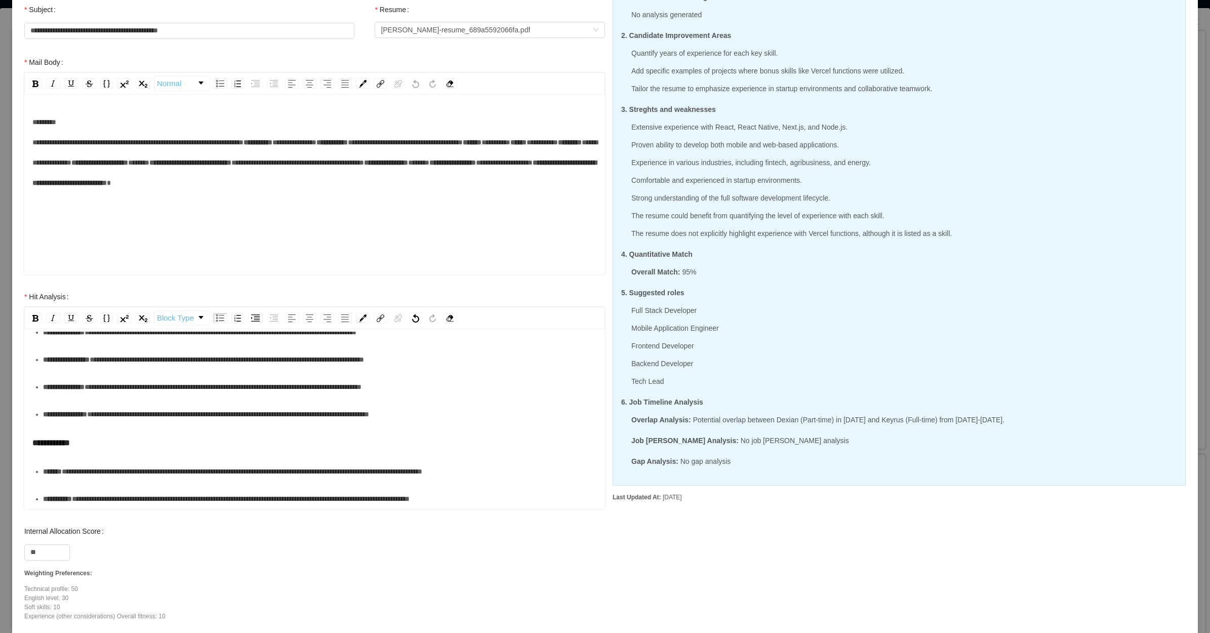
drag, startPoint x: 190, startPoint y: 406, endPoint x: 199, endPoint y: 401, distance: 10.0
click at [191, 397] on div "**********" at bounding box center [320, 387] width 555 height 20
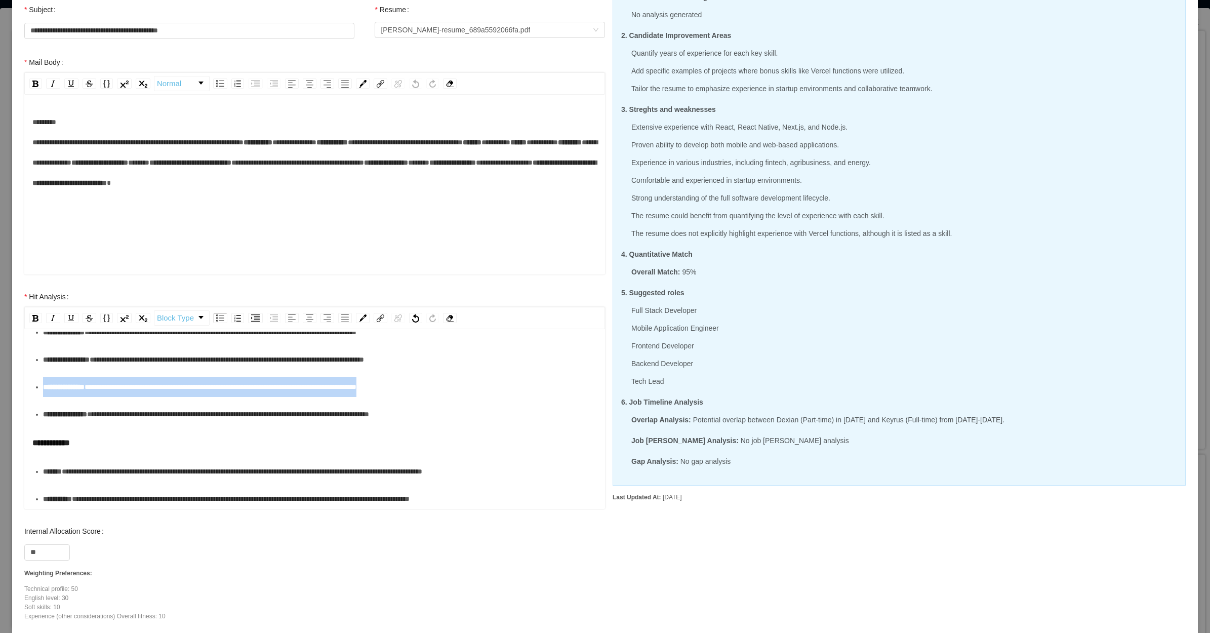
drag, startPoint x: 455, startPoint y: 390, endPoint x: 32, endPoint y: 398, distance: 423.0
click at [43, 397] on li "**********" at bounding box center [320, 387] width 555 height 20
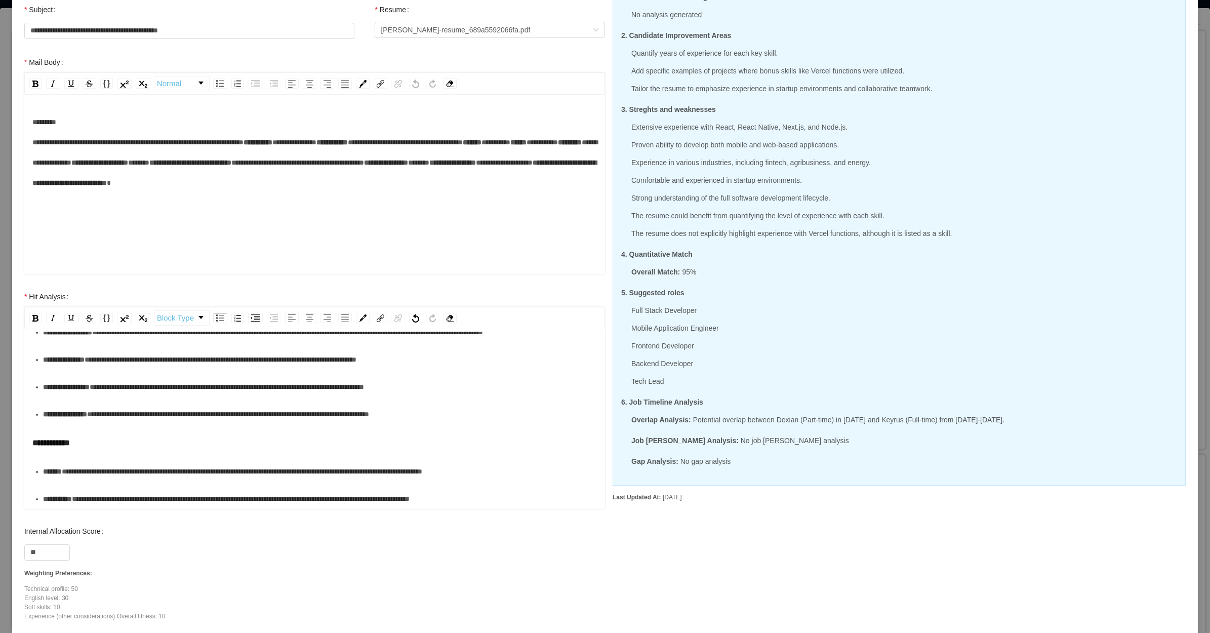
click at [97, 411] on div "**********" at bounding box center [320, 414] width 555 height 20
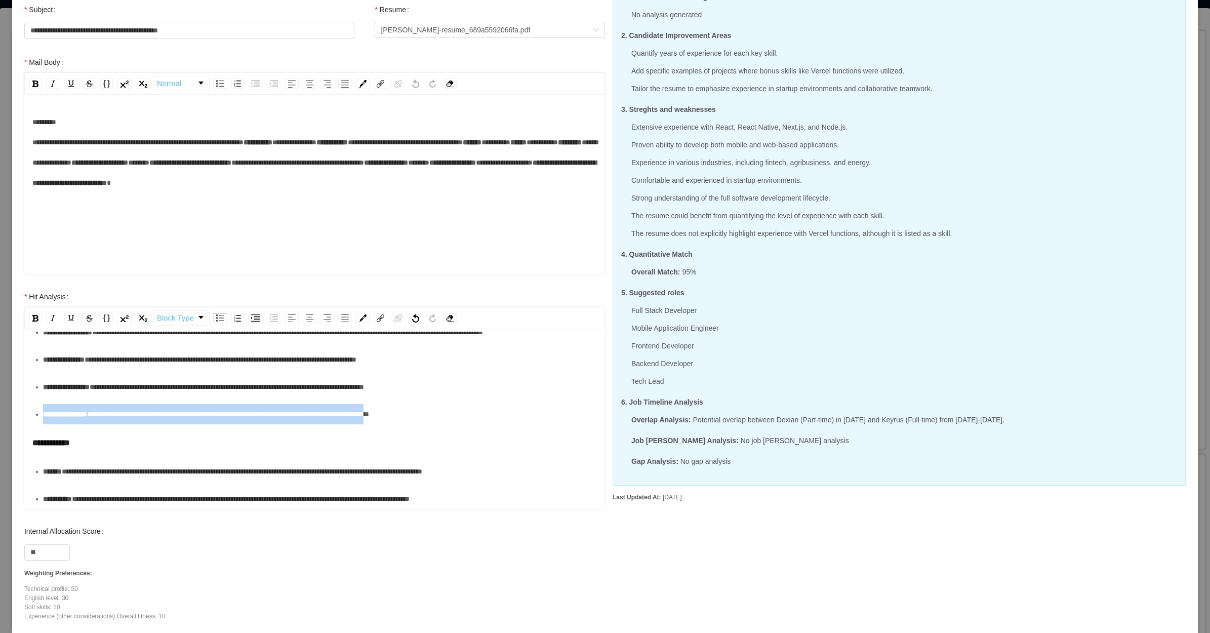
drag, startPoint x: 463, startPoint y: 388, endPoint x: 36, endPoint y: 388, distance: 427.5
click at [43, 404] on li "**********" at bounding box center [320, 414] width 555 height 20
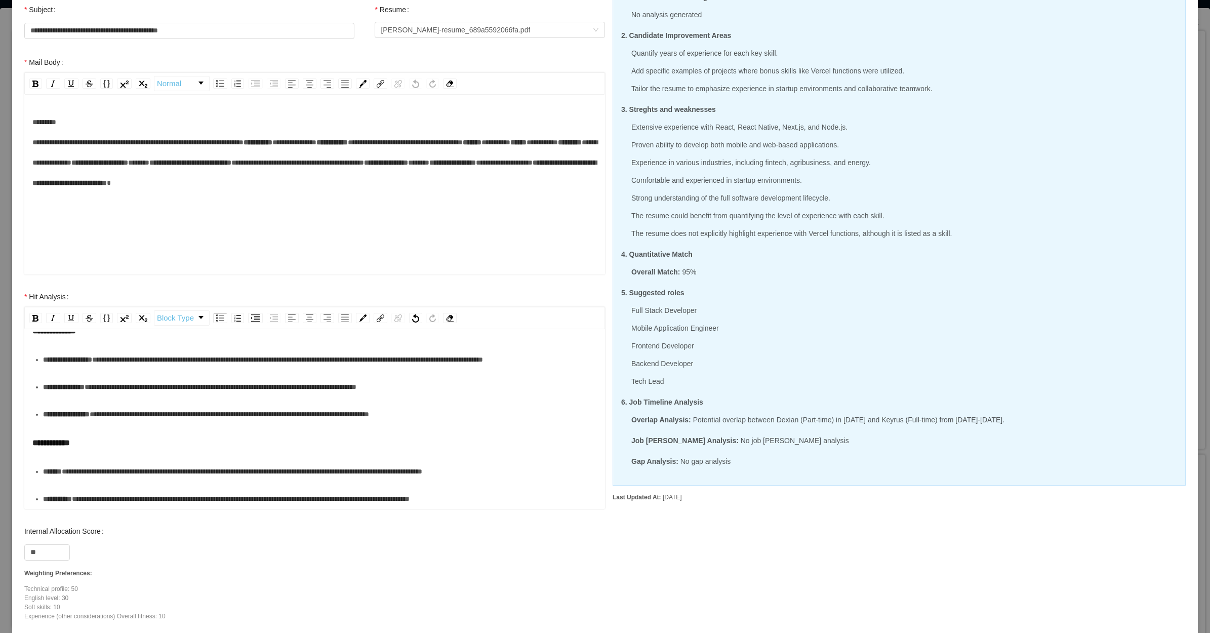
scroll to position [138, 0]
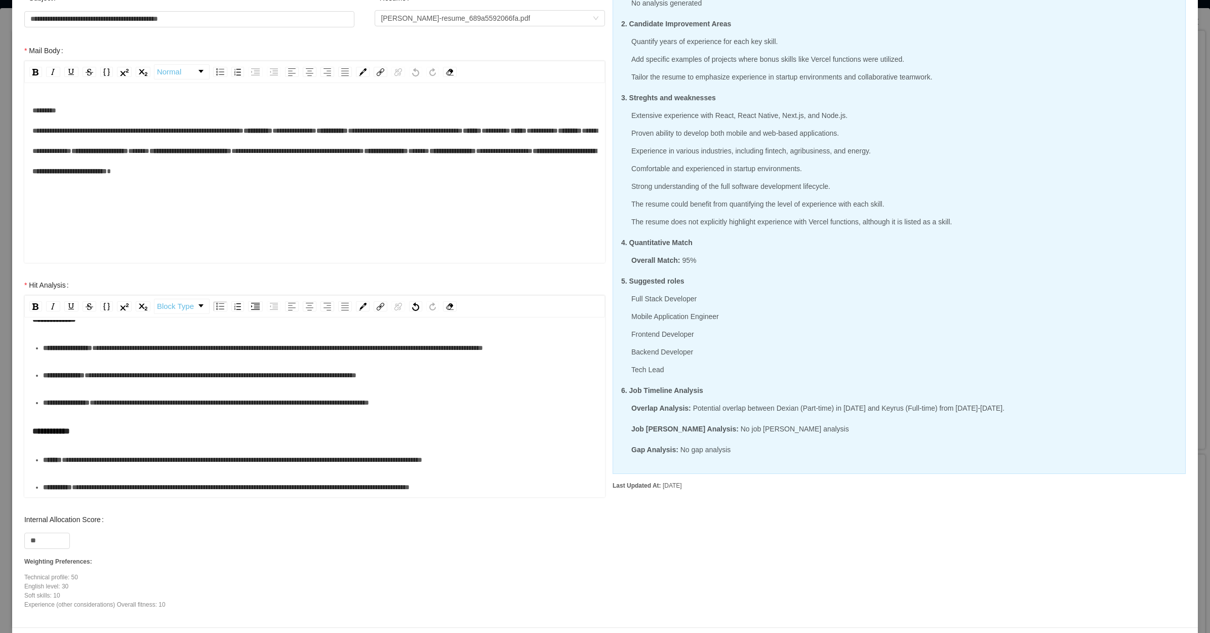
click at [85, 393] on div "**********" at bounding box center [320, 403] width 555 height 20
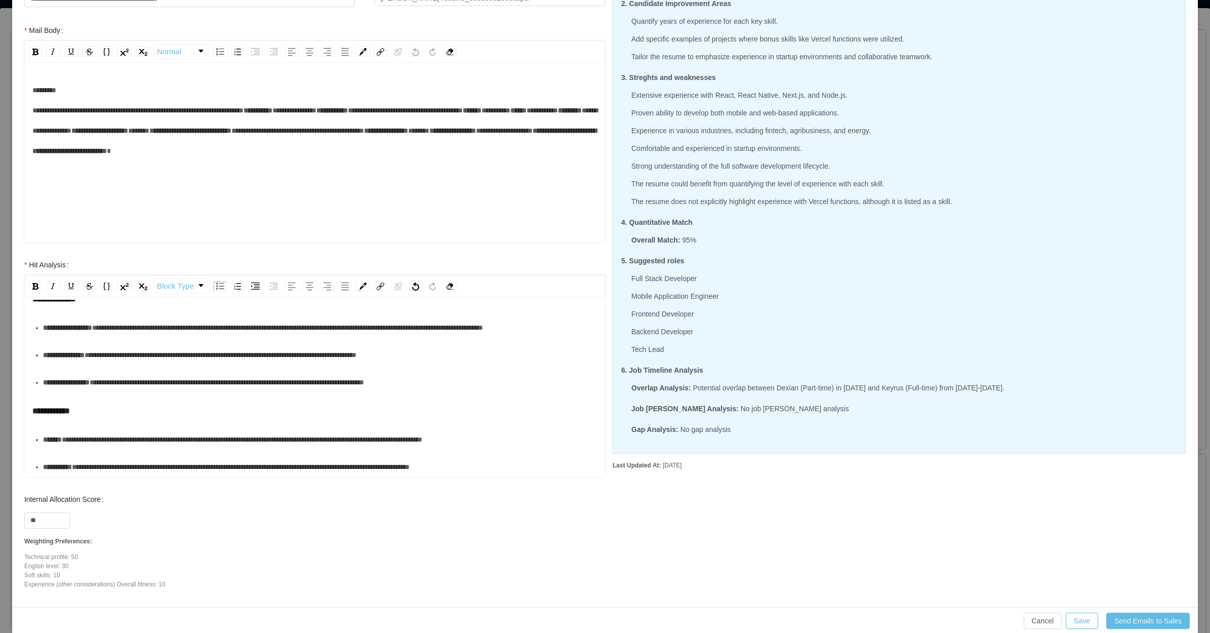
click at [97, 441] on div "**********" at bounding box center [320, 439] width 555 height 20
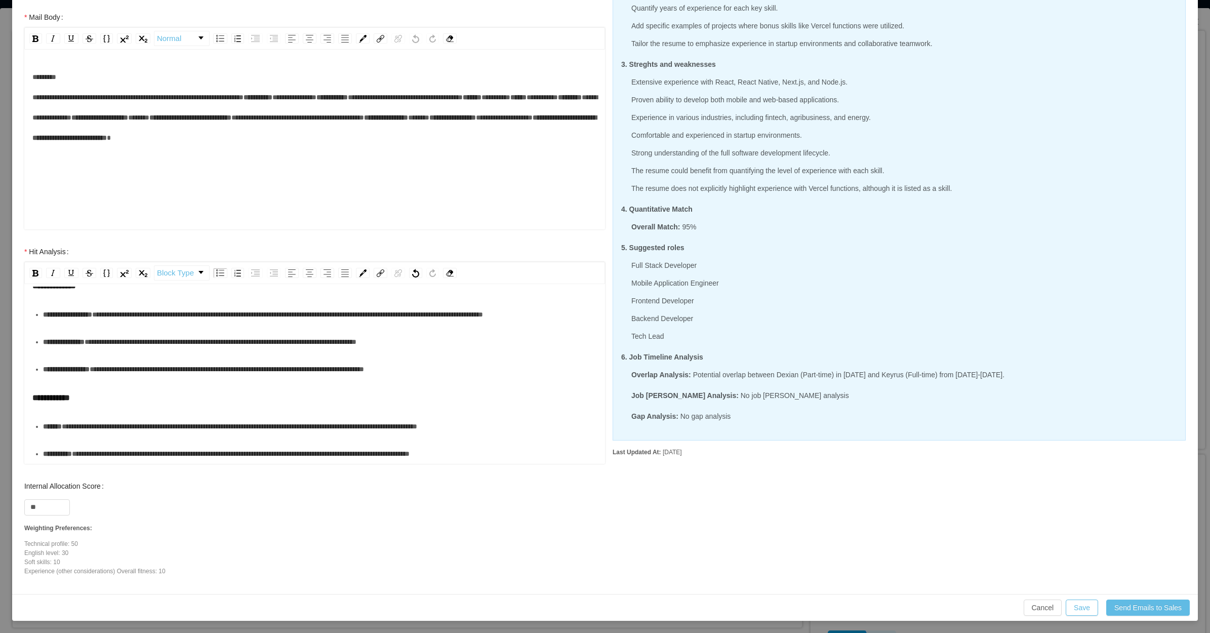
click at [417, 425] on span "**********" at bounding box center [240, 426] width 356 height 7
drag, startPoint x: 342, startPoint y: 450, endPoint x: 47, endPoint y: 446, distance: 295.3
click at [44, 449] on div "**********" at bounding box center [320, 454] width 555 height 20
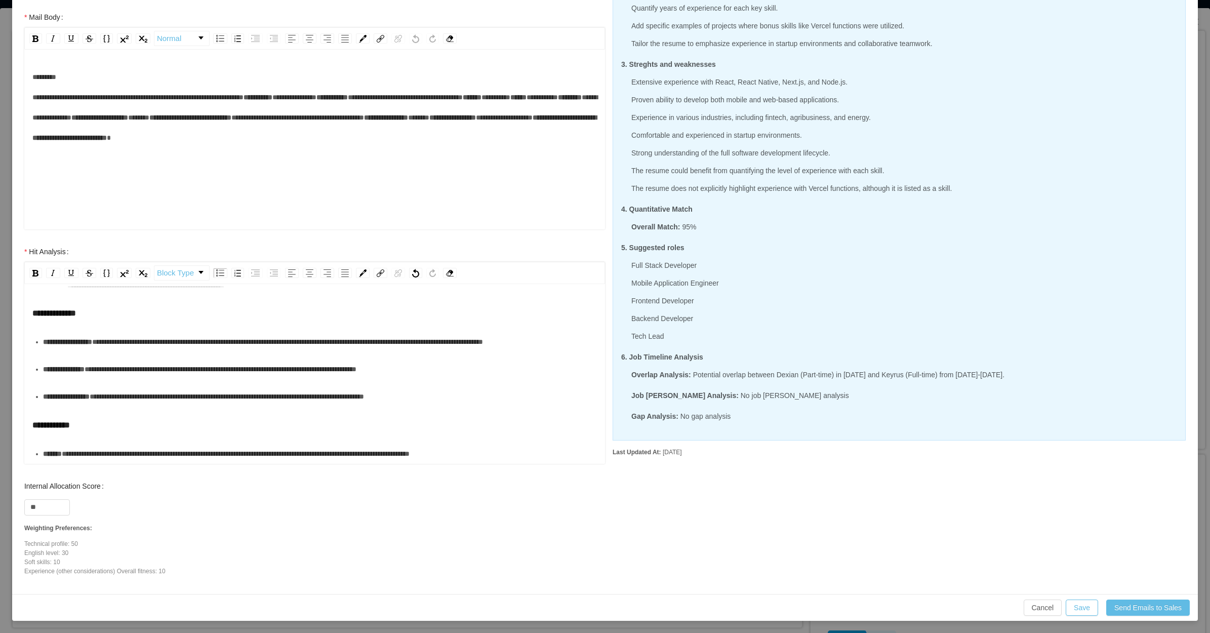
scroll to position [47, 0]
drag, startPoint x: 1079, startPoint y: 608, endPoint x: 1070, endPoint y: 604, distance: 10.0
click at [1078, 608] on button "Save" at bounding box center [1082, 608] width 32 height 16
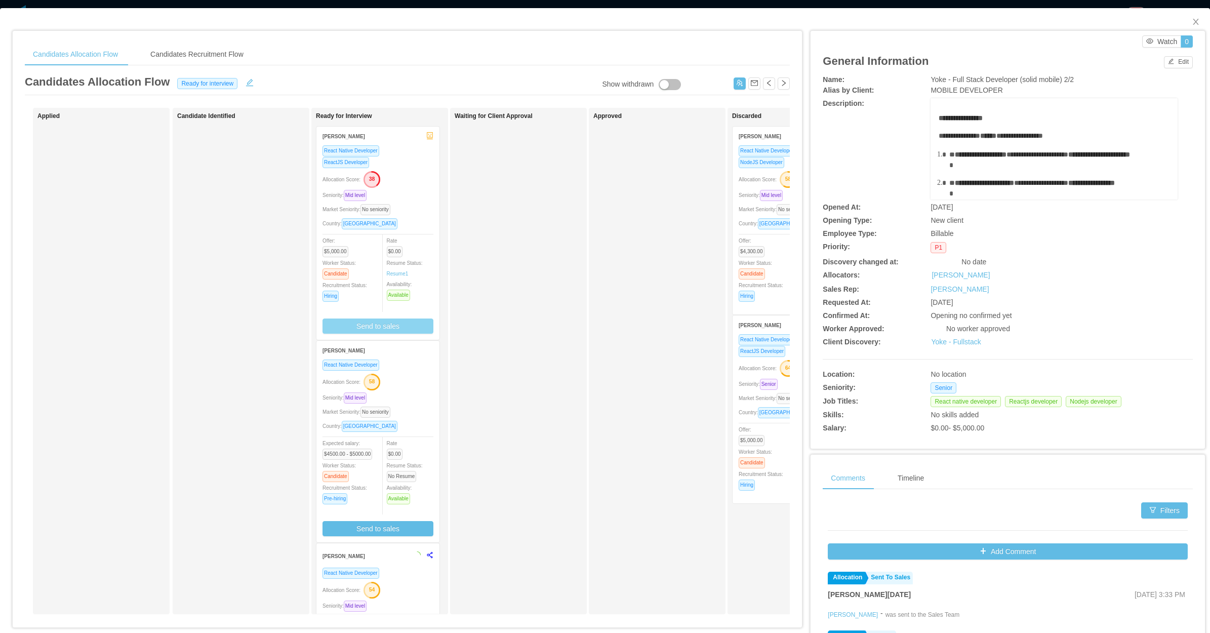
scroll to position [122, 0]
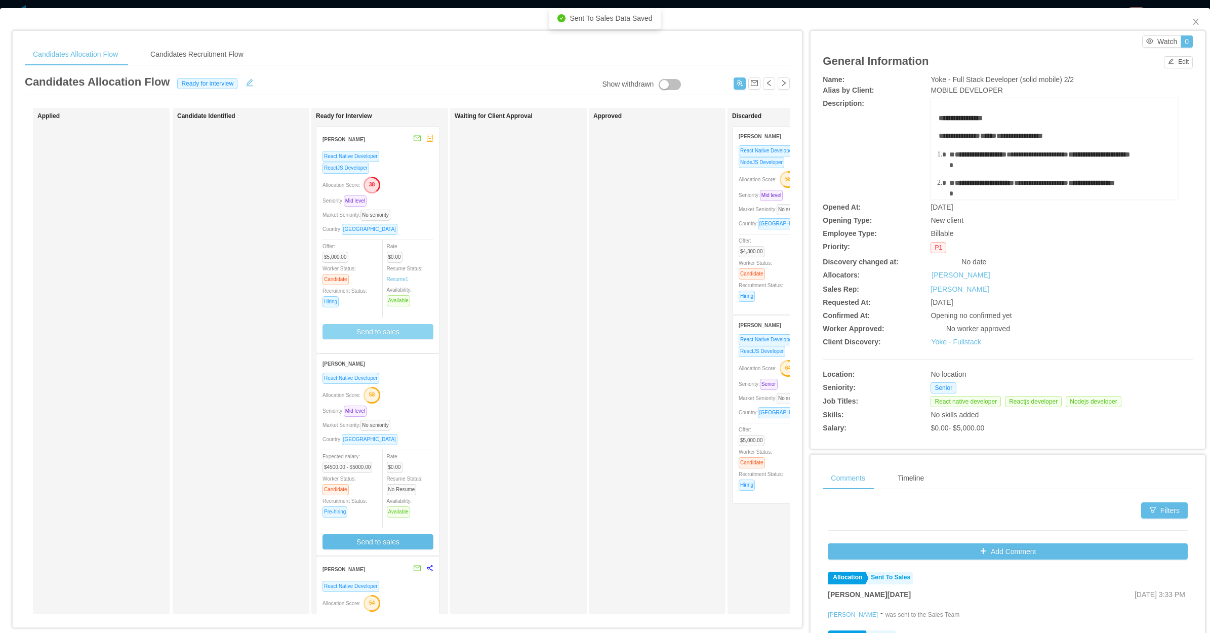
click at [416, 197] on div "Seniority: Mid level" at bounding box center [378, 201] width 111 height 12
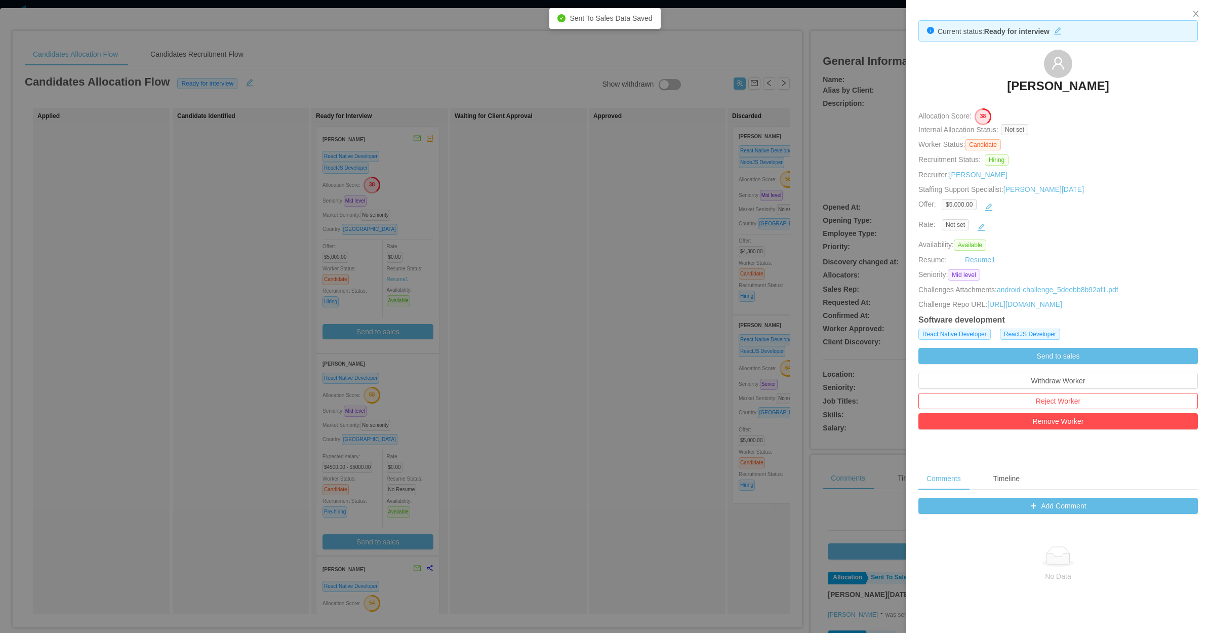
drag, startPoint x: 994, startPoint y: 84, endPoint x: 1146, endPoint y: 83, distance: 151.4
click at [1153, 84] on div "[PERSON_NAME]" at bounding box center [1059, 75] width 280 height 51
copy h3 "[PERSON_NAME]"
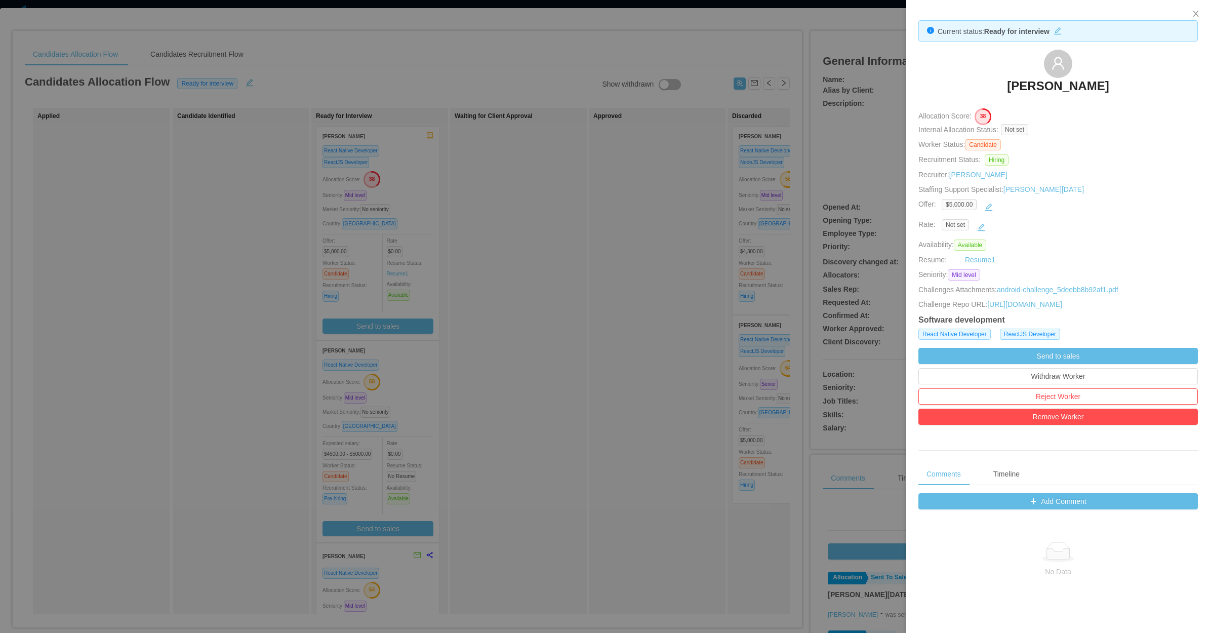
drag, startPoint x: 672, startPoint y: 378, endPoint x: 666, endPoint y: 378, distance: 5.6
click at [673, 391] on div at bounding box center [605, 316] width 1210 height 633
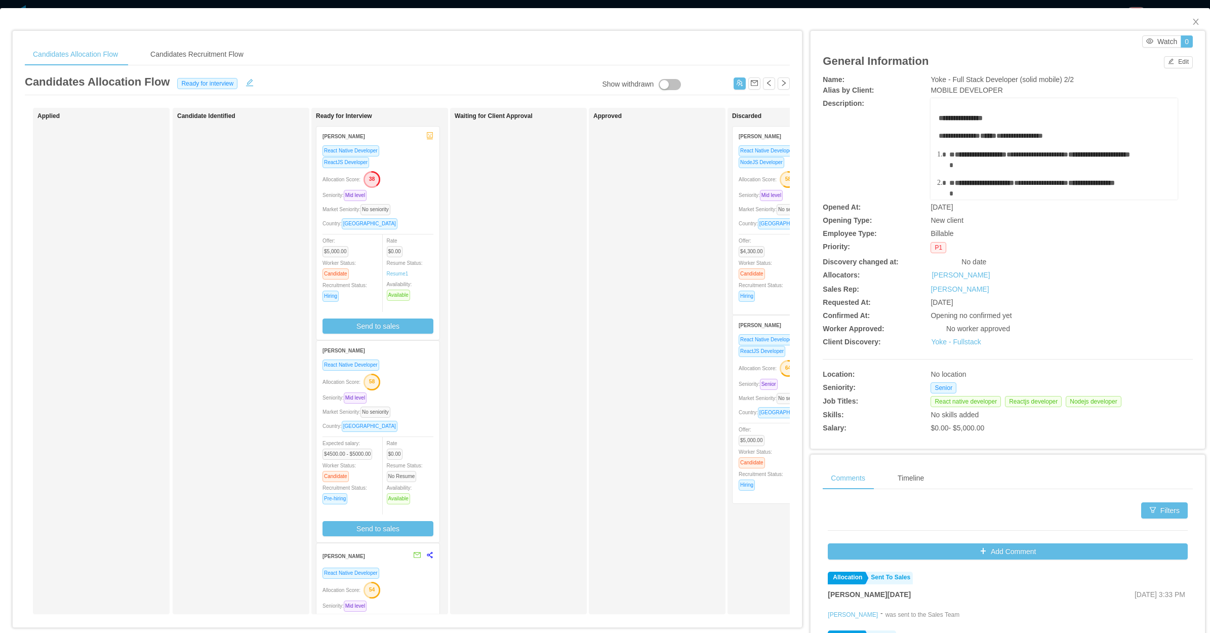
drag, startPoint x: 659, startPoint y: 380, endPoint x: 663, endPoint y: 17, distance: 363.7
click at [659, 378] on div "Approved" at bounding box center [665, 360] width 142 height 497
click at [512, 446] on div "Waiting for Client Approval" at bounding box center [526, 360] width 142 height 497
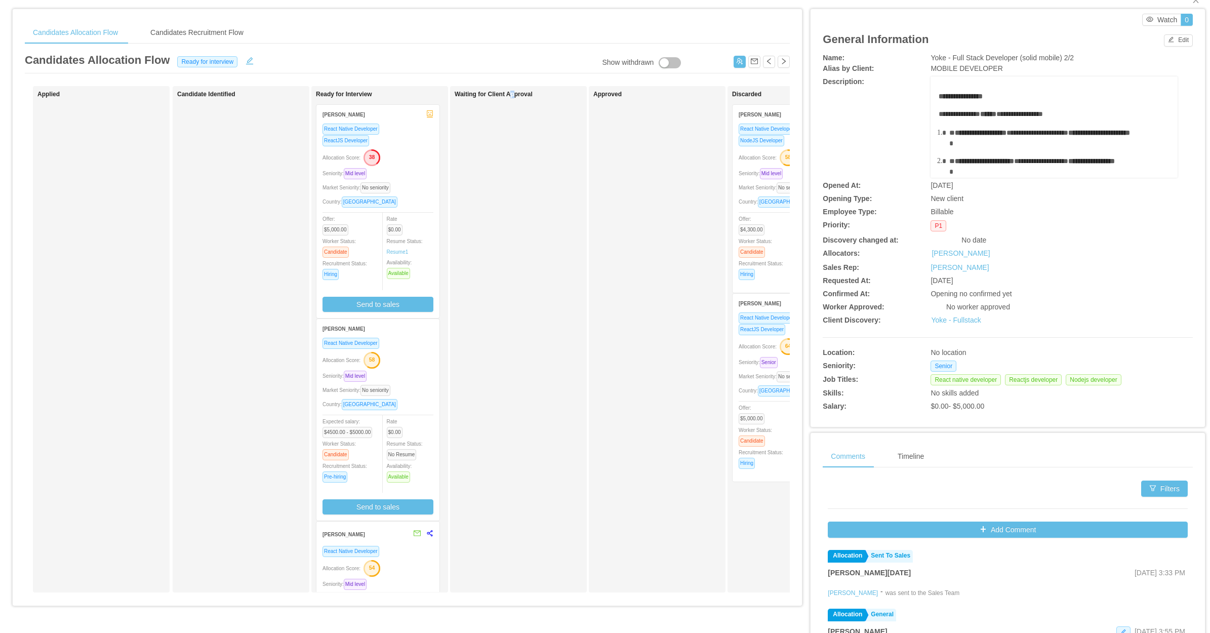
scroll to position [0, 0]
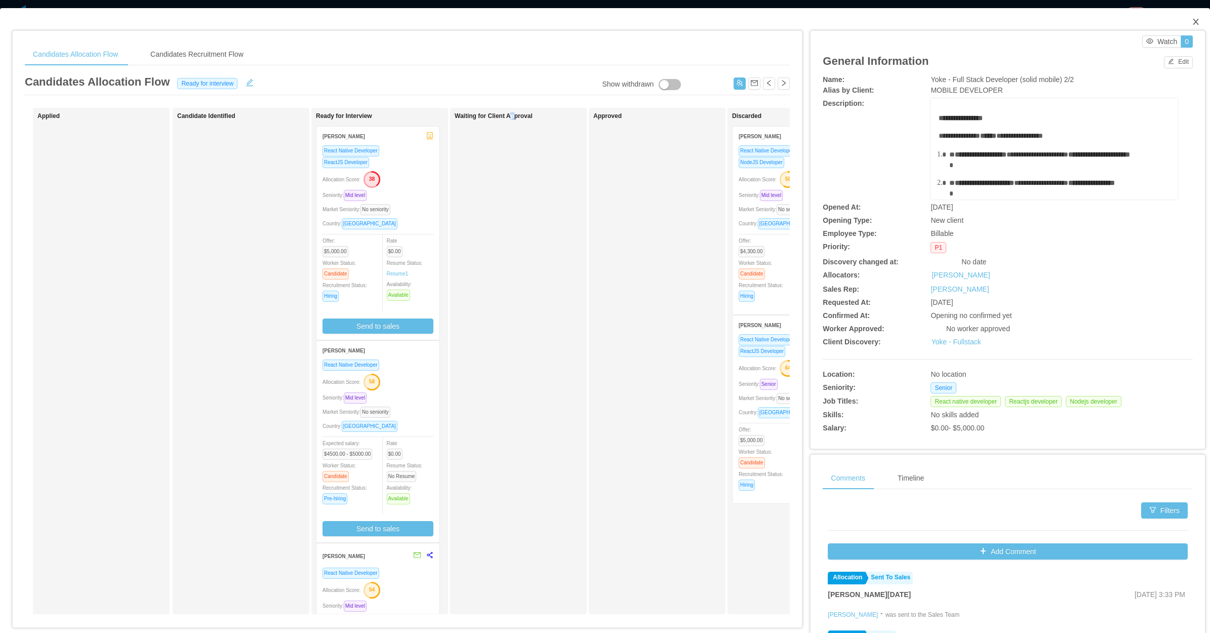
drag, startPoint x: 1186, startPoint y: 21, endPoint x: 1170, endPoint y: 26, distance: 15.9
click at [1192, 21] on icon "icon: close" at bounding box center [1196, 22] width 8 height 8
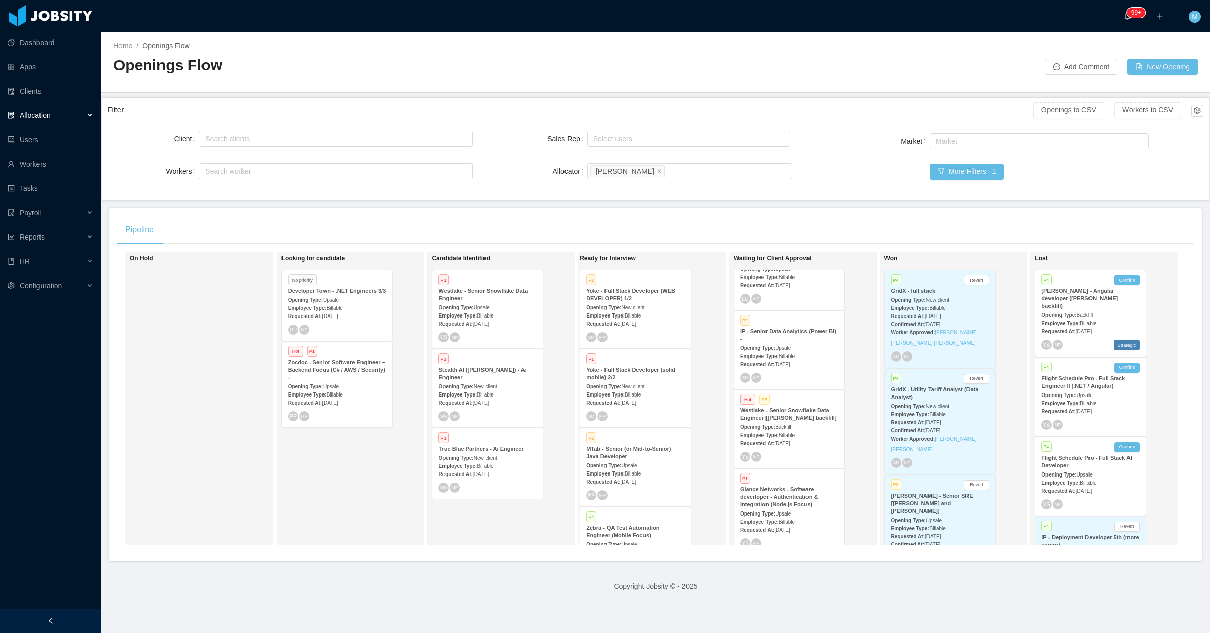
drag, startPoint x: 332, startPoint y: 498, endPoint x: 372, endPoint y: 469, distance: 49.7
click at [332, 498] on div "Looking for candidate No priority Developer Town - .NET Engineers 3/3 Opening T…" at bounding box center [353, 398] width 142 height 285
click at [360, 483] on div "Looking for candidate No priority Developer Town - .NET Engineers 3/3 Opening T…" at bounding box center [353, 398] width 142 height 285
click at [67, 618] on div at bounding box center [50, 621] width 101 height 24
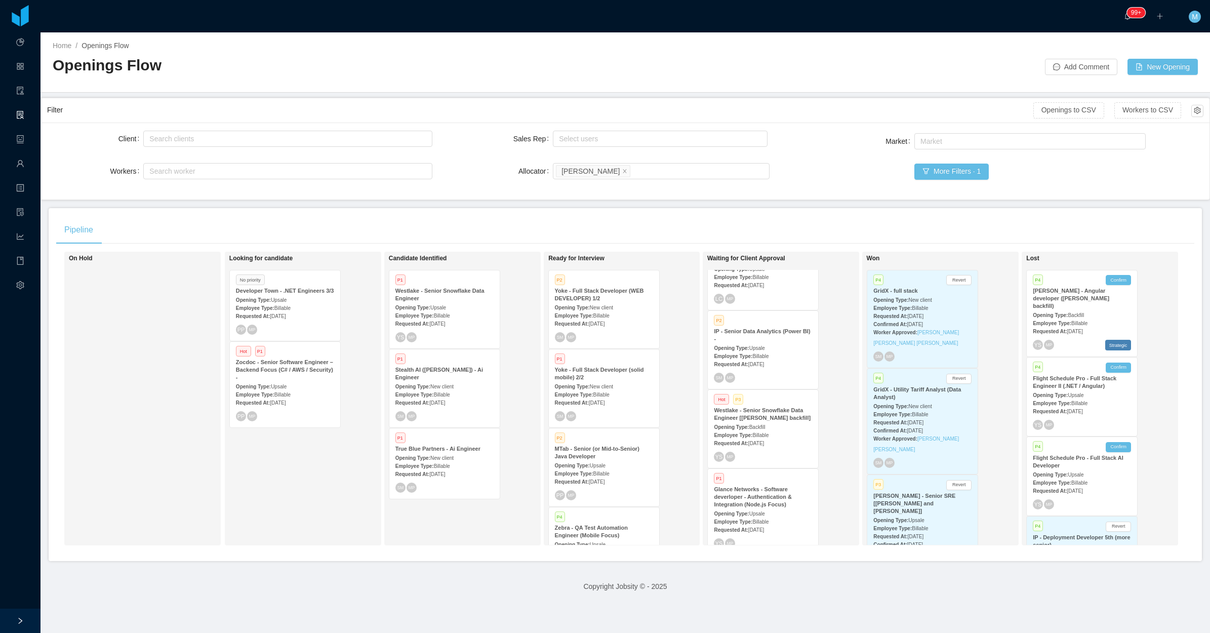
scroll to position [0, 6]
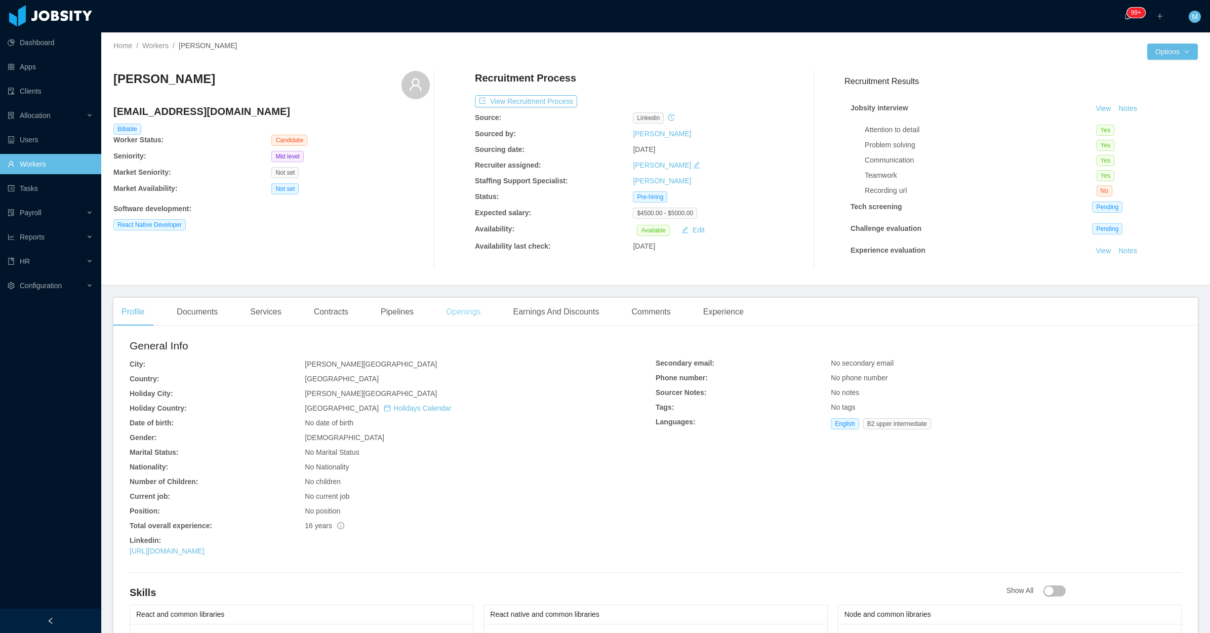
click at [460, 322] on div "Openings" at bounding box center [463, 312] width 51 height 28
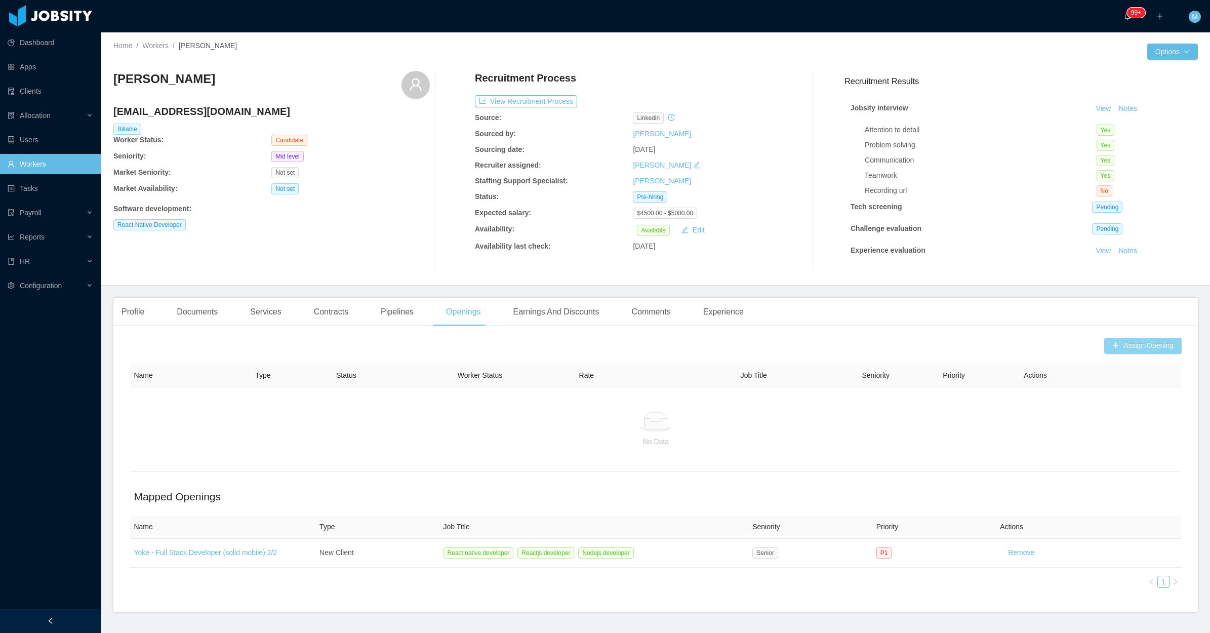
click at [1140, 345] on button "Assign Opening" at bounding box center [1143, 346] width 77 height 16
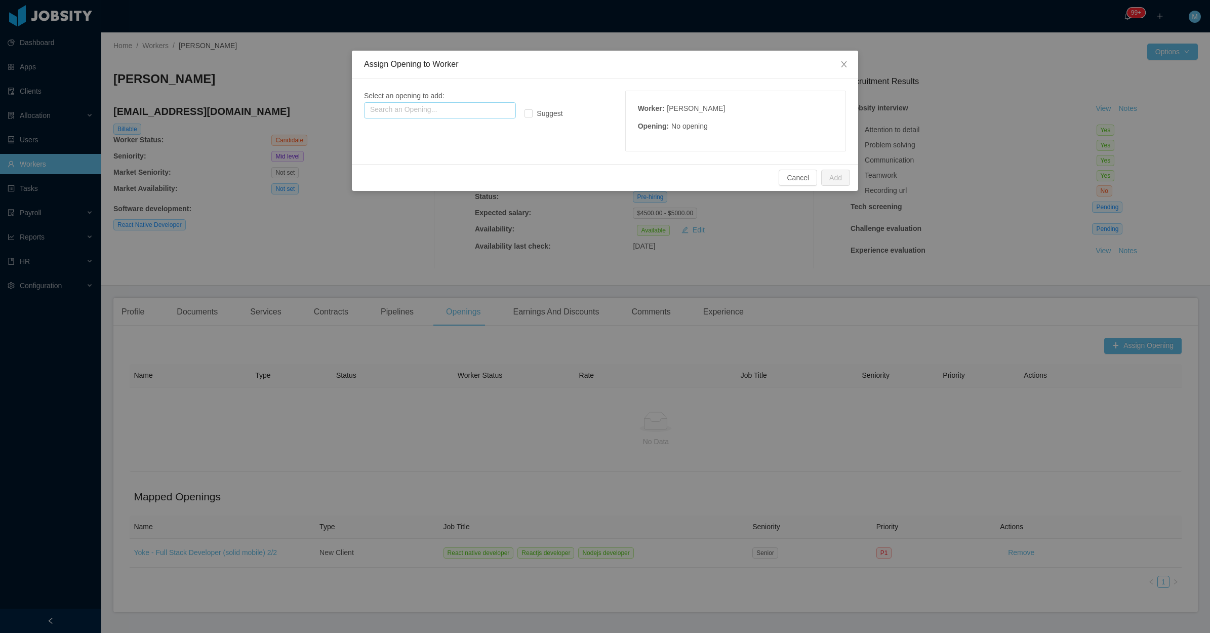
click at [406, 104] on input "text" at bounding box center [440, 110] width 152 height 16
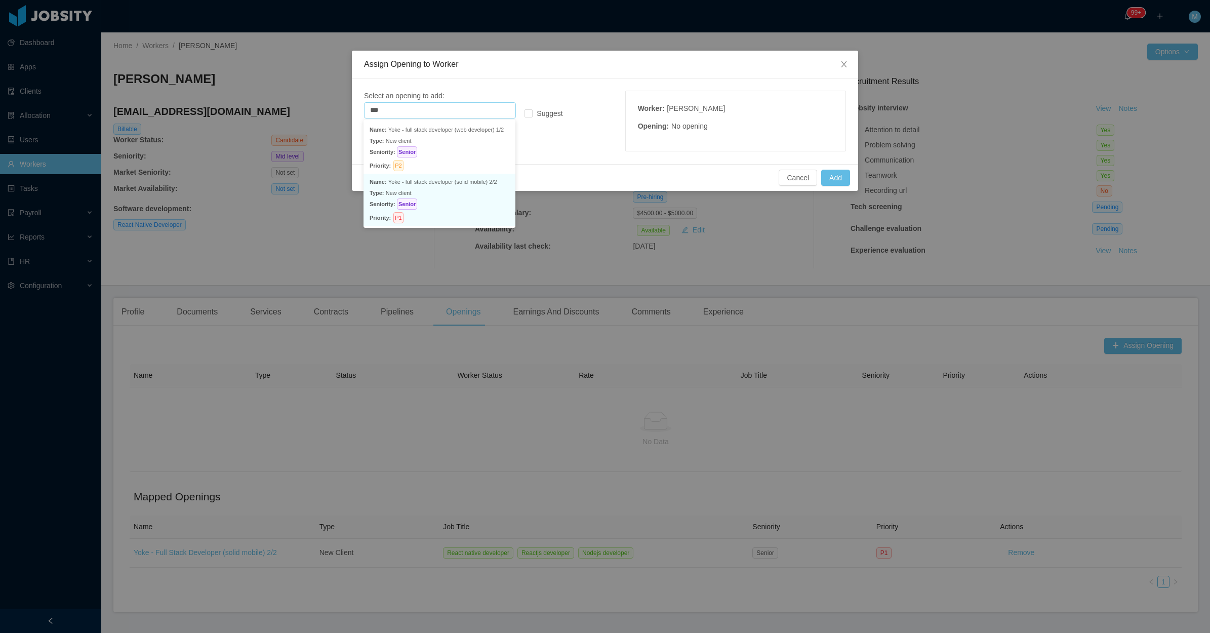
click at [449, 202] on p "Seniority: Senior" at bounding box center [440, 204] width 140 height 11
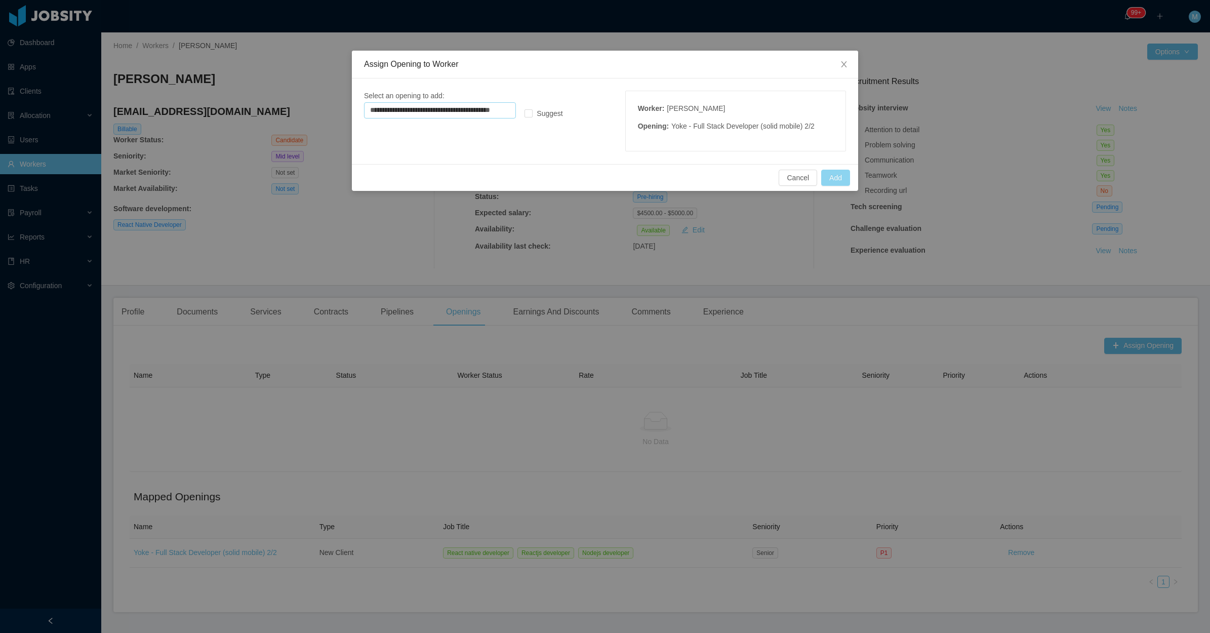
type input "**********"
click at [842, 177] on button "Add" at bounding box center [835, 178] width 29 height 16
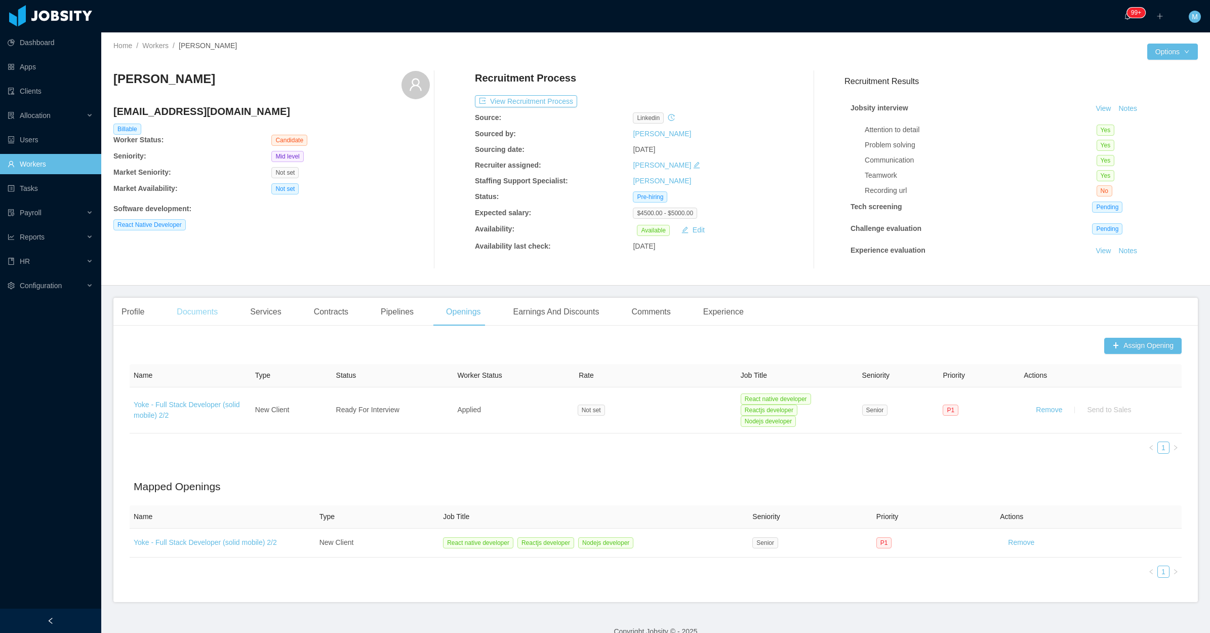
click at [216, 312] on div "Documents" at bounding box center [197, 312] width 57 height 28
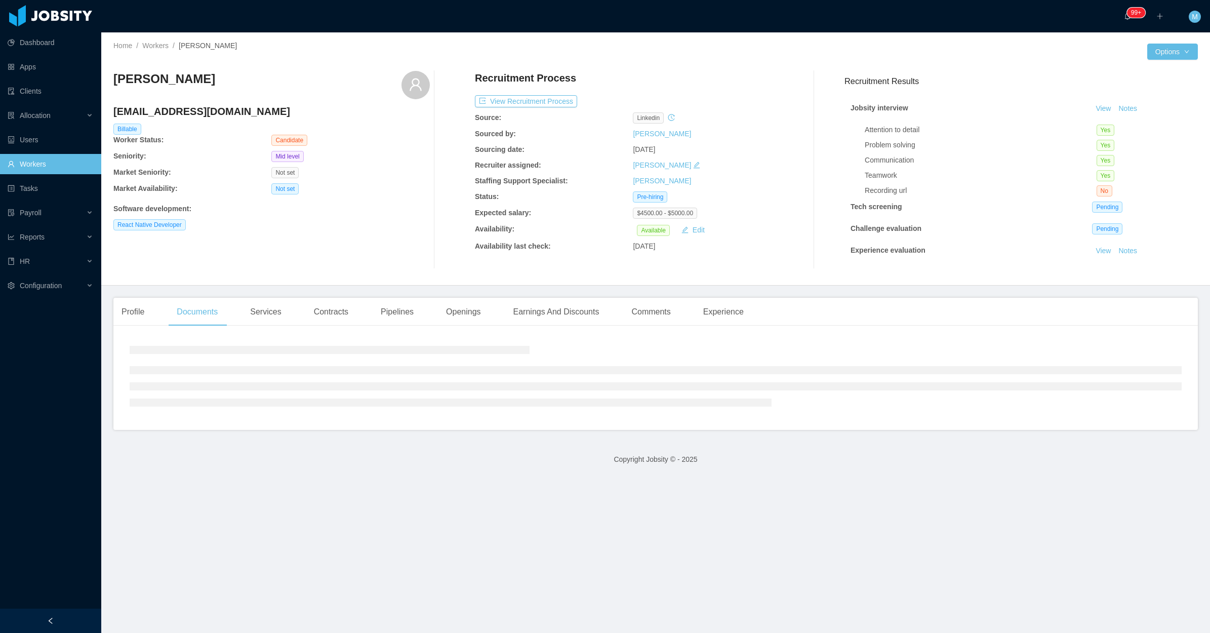
click at [254, 246] on div "David Alexander Perafan perafo89@gmail.com Billable Worker Status: Candidate Se…" at bounding box center [271, 170] width 317 height 198
drag, startPoint x: 77, startPoint y: 617, endPoint x: 193, endPoint y: 426, distance: 222.7
click at [77, 617] on div at bounding box center [50, 621] width 101 height 24
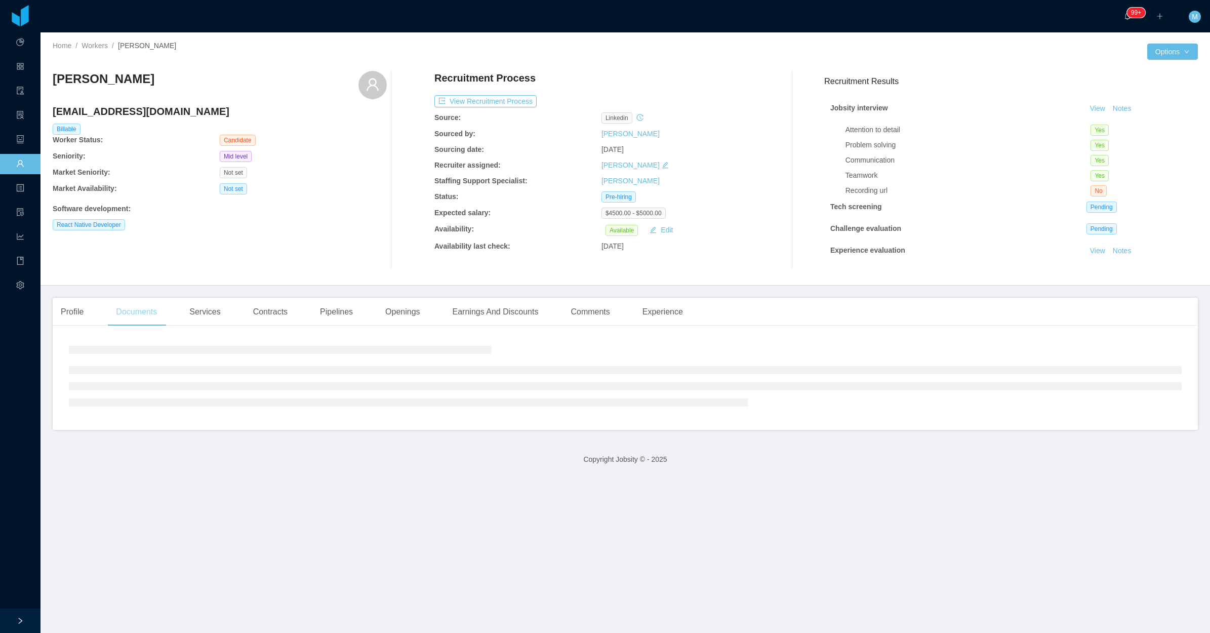
click at [151, 311] on div "Documents" at bounding box center [136, 312] width 57 height 28
click at [256, 220] on div "React Native Developer" at bounding box center [220, 224] width 334 height 11
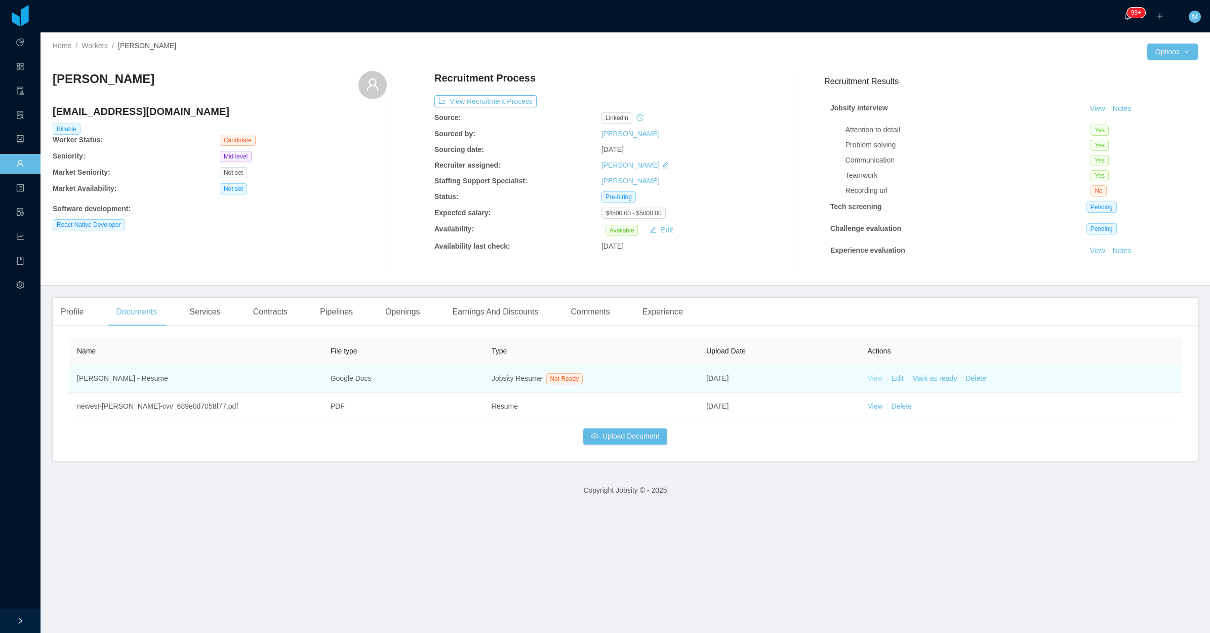
click at [868, 380] on link "View" at bounding box center [875, 378] width 15 height 8
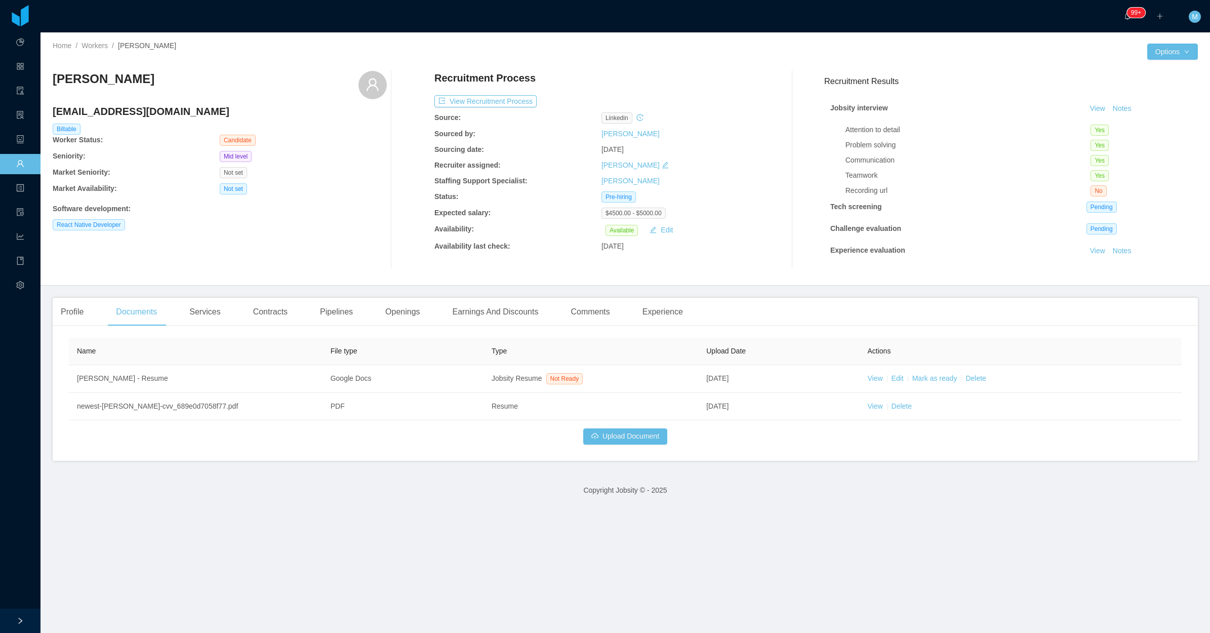
click at [340, 265] on div "David Alexander Perafan perafo89@gmail.com Billable Worker Status: Candidate Se…" at bounding box center [220, 170] width 334 height 198
click at [74, 311] on div "Profile" at bounding box center [72, 312] width 39 height 28
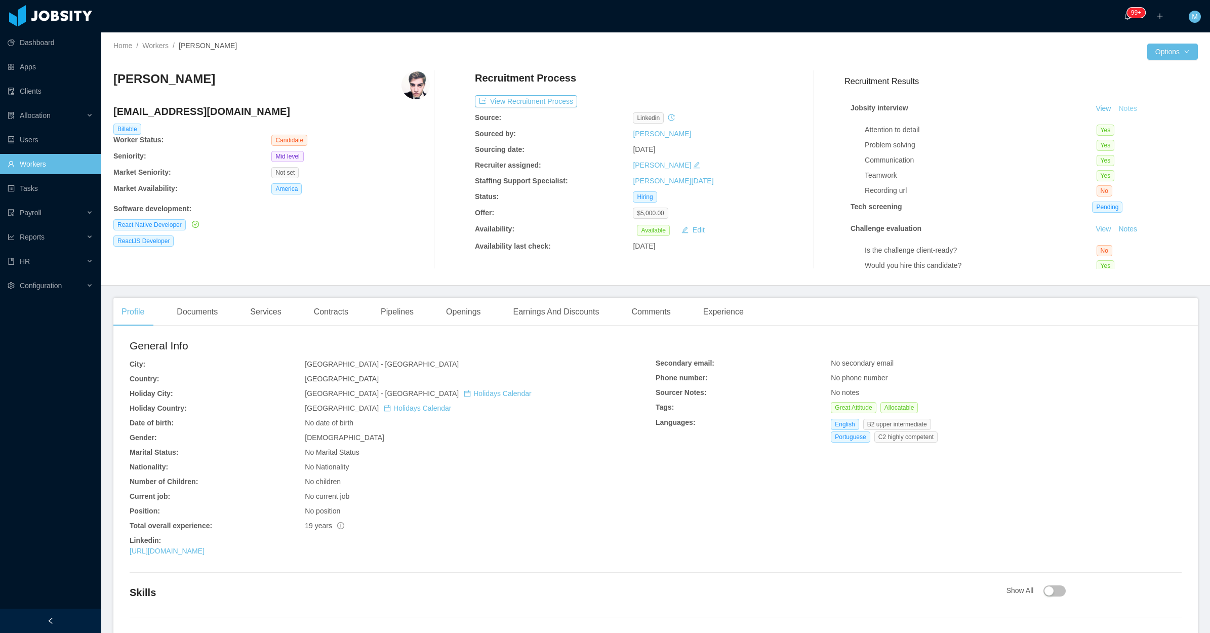
click at [1123, 103] on button "Notes" at bounding box center [1128, 109] width 27 height 12
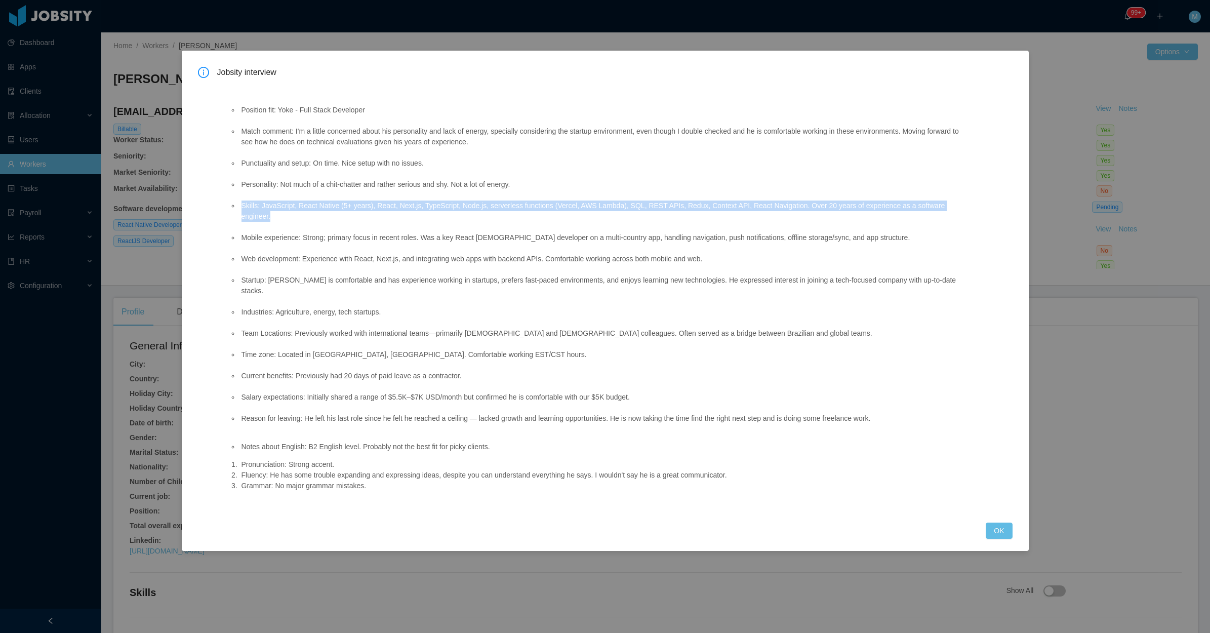
drag, startPoint x: 236, startPoint y: 203, endPoint x: 966, endPoint y: 203, distance: 730.3
click at [966, 203] on ul "Position fit: Yoke - Full Stack Developer Match comment: I'm a little concerned…" at bounding box center [598, 264] width 738 height 340
copy li "Skills: JavaScript, React Native (5+ years), React, Next.js, TypeScript, Node.j…"
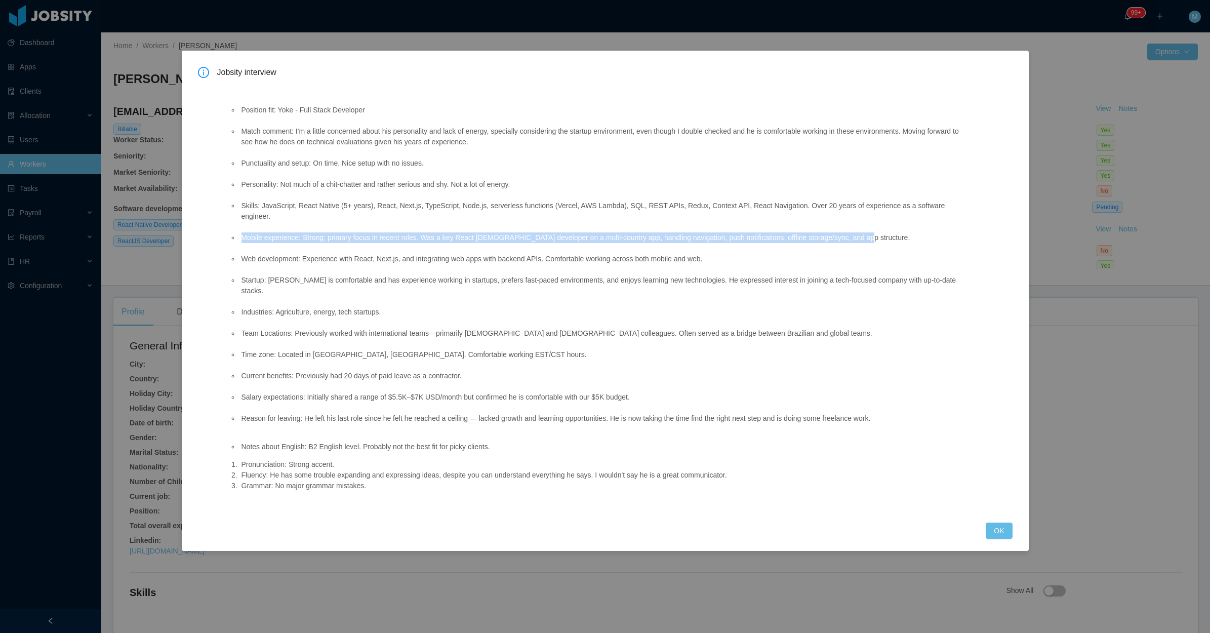
drag, startPoint x: 242, startPoint y: 222, endPoint x: 864, endPoint y: 228, distance: 622.0
click at [864, 232] on li "Mobile experience: Strong; primary focus in recent roles. Was a key React Nativ…" at bounding box center [604, 237] width 728 height 11
copy li "Mobile experience: Strong; primary focus in recent roles. Was a key React Nativ…"
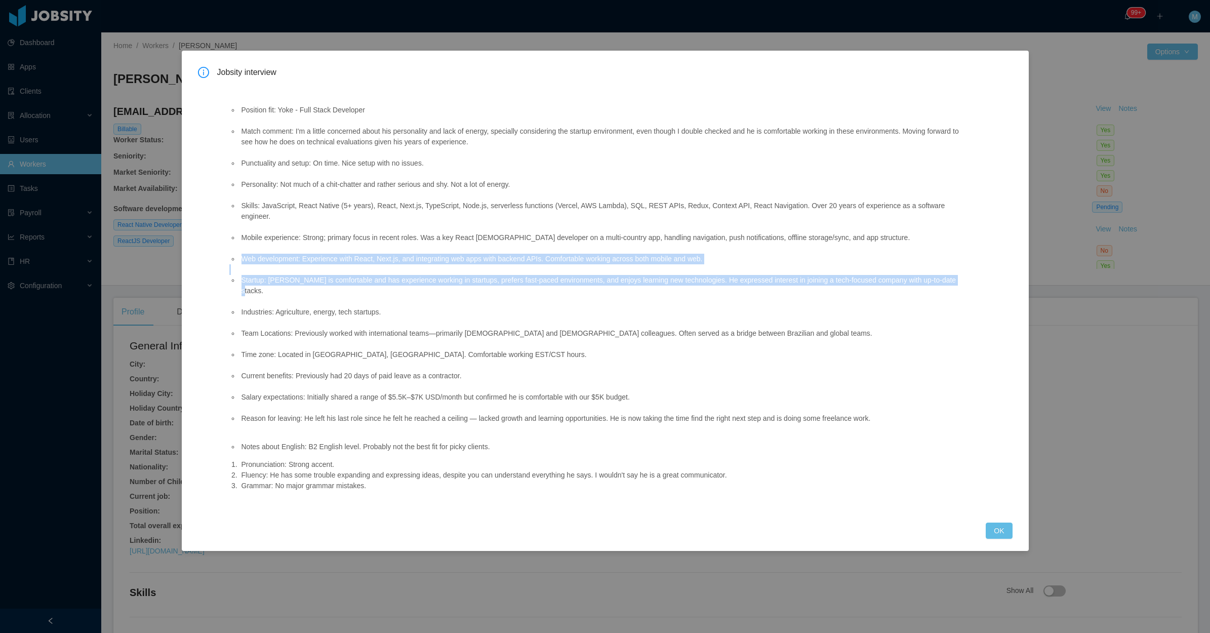
drag, startPoint x: 241, startPoint y: 261, endPoint x: 993, endPoint y: 271, distance: 752.7
click at [993, 271] on div "Position fit: Yoke - Full Stack Developer Match comment: I'm a little concerned…" at bounding box center [615, 296] width 796 height 428
copy ul "Web development: Experience with React, Next.js, and integrating web apps with …"
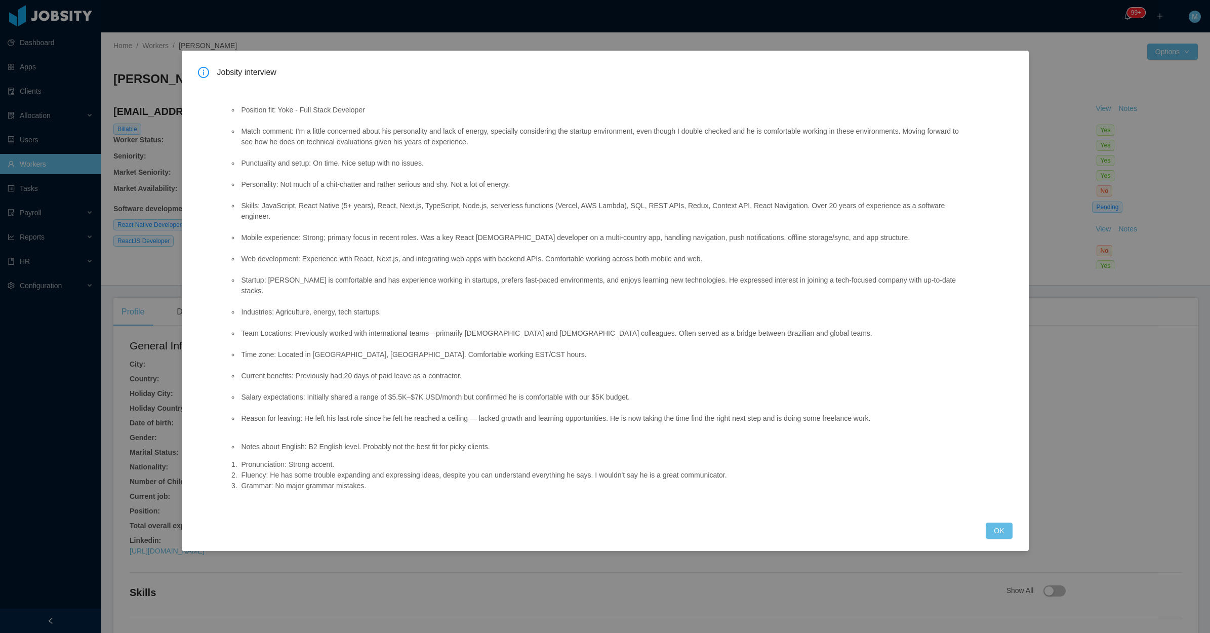
click at [1018, 515] on div "Jobsity interview Position fit: Yoke - Full Stack Developer Match comment: I'm …" at bounding box center [605, 301] width 847 height 500
click at [1005, 523] on button "OK" at bounding box center [999, 531] width 26 height 16
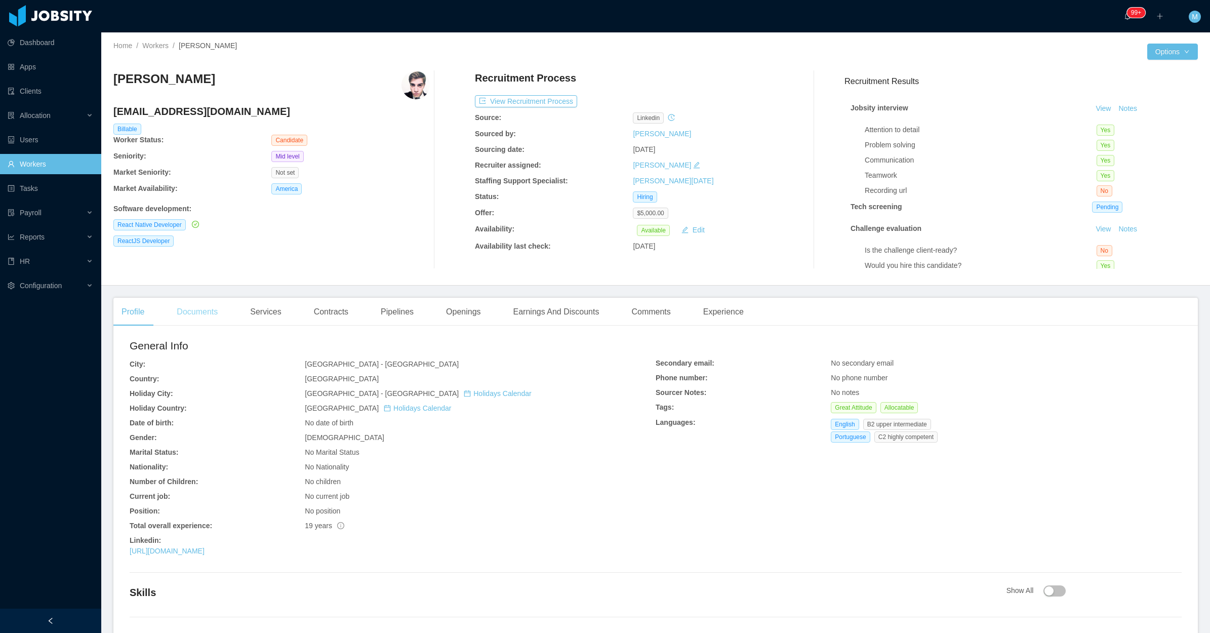
click at [183, 311] on div "Documents" at bounding box center [197, 312] width 57 height 28
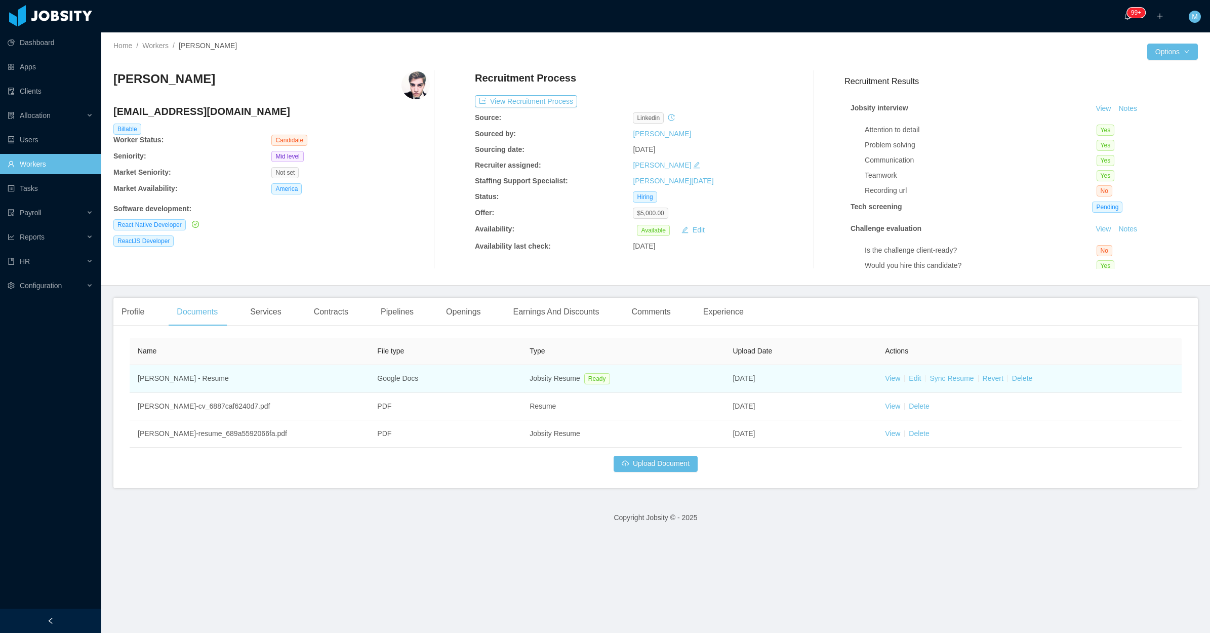
click at [877, 374] on td "View Edit Sync Resume Revert Delete" at bounding box center [1029, 379] width 305 height 28
click at [890, 382] on link "View" at bounding box center [892, 378] width 15 height 8
